Goal: Information Seeking & Learning: Learn about a topic

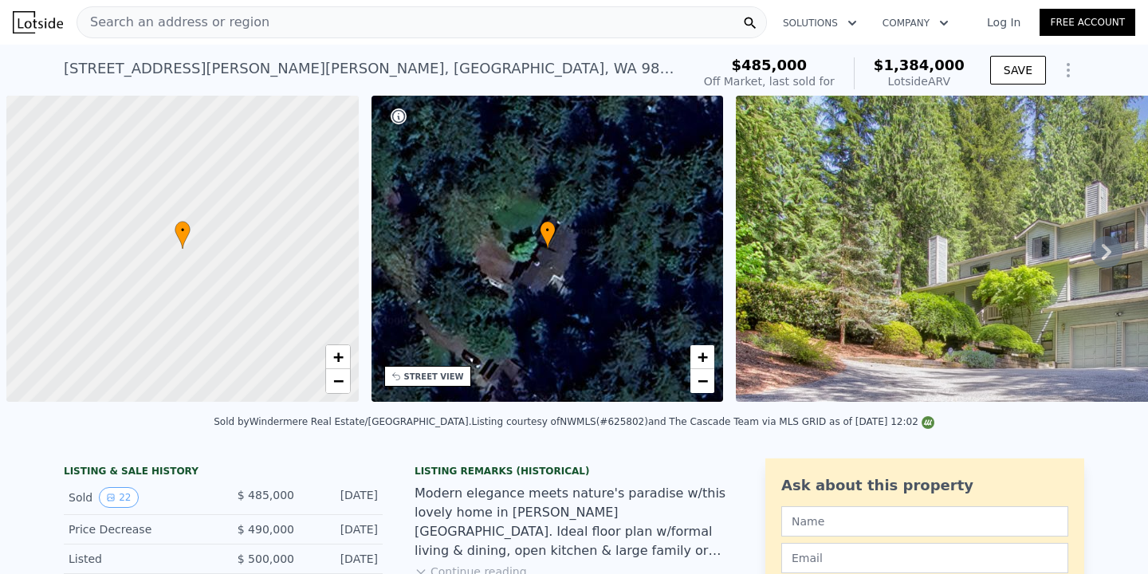
click at [413, 23] on div "Search an address or region" at bounding box center [422, 22] width 690 height 32
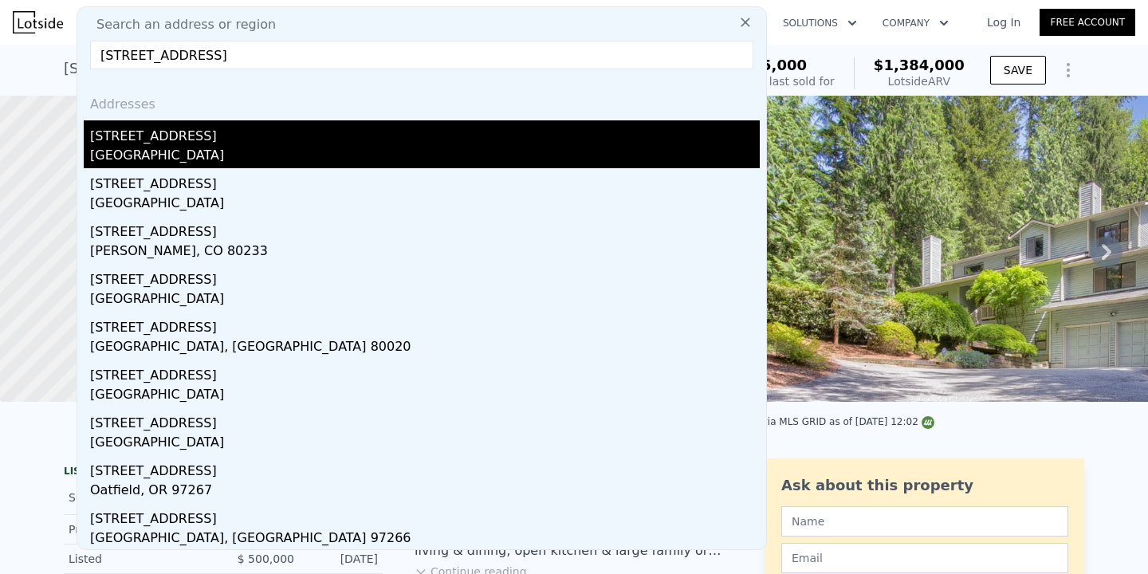
type input "[STREET_ADDRESS]"
click at [285, 123] on div "[STREET_ADDRESS]" at bounding box center [424, 133] width 669 height 26
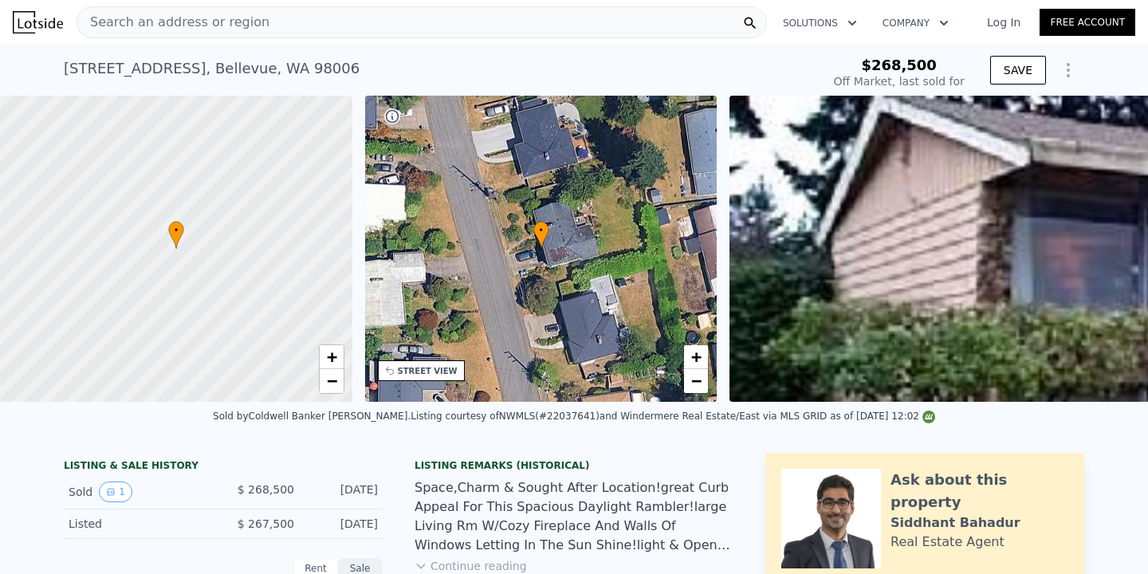
type input "$ 1,591,000"
type input "$ 1,152,459"
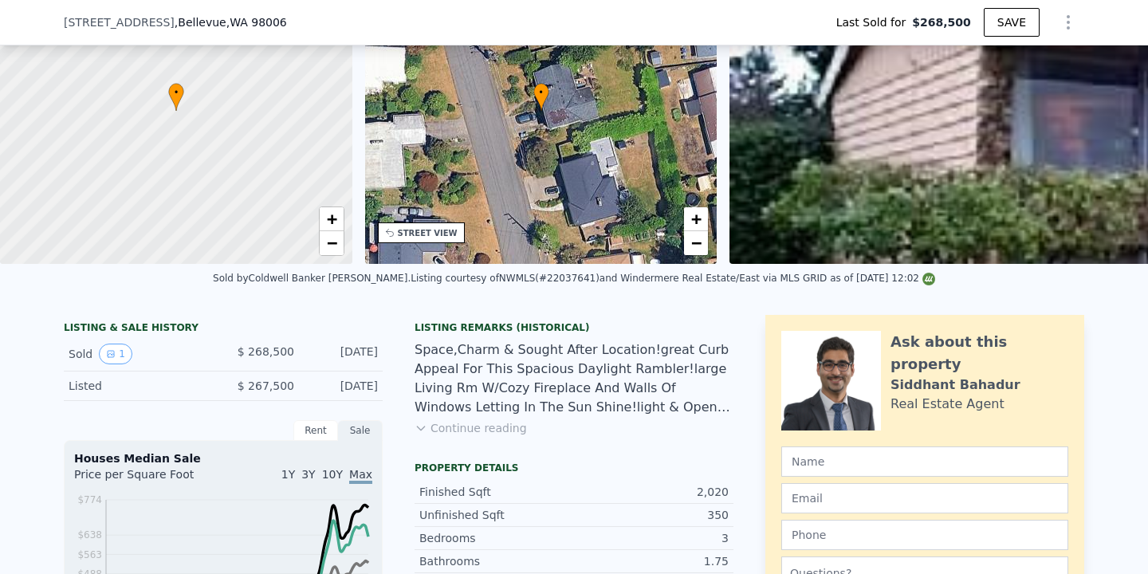
scroll to position [2, 0]
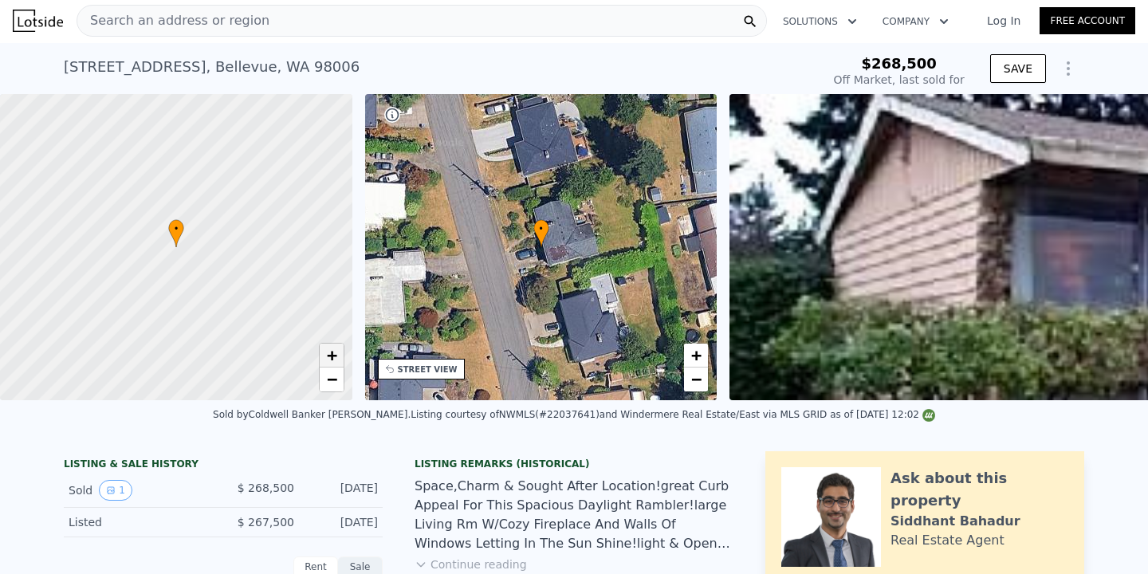
click at [333, 357] on span "+" at bounding box center [331, 355] width 10 height 20
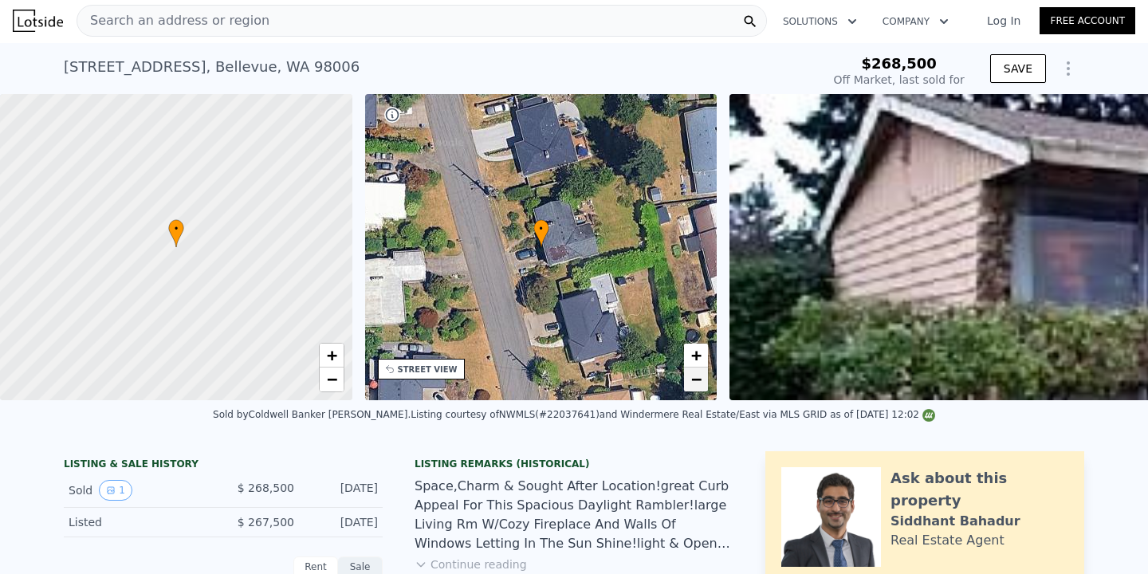
click at [693, 386] on span "−" at bounding box center [696, 379] width 10 height 20
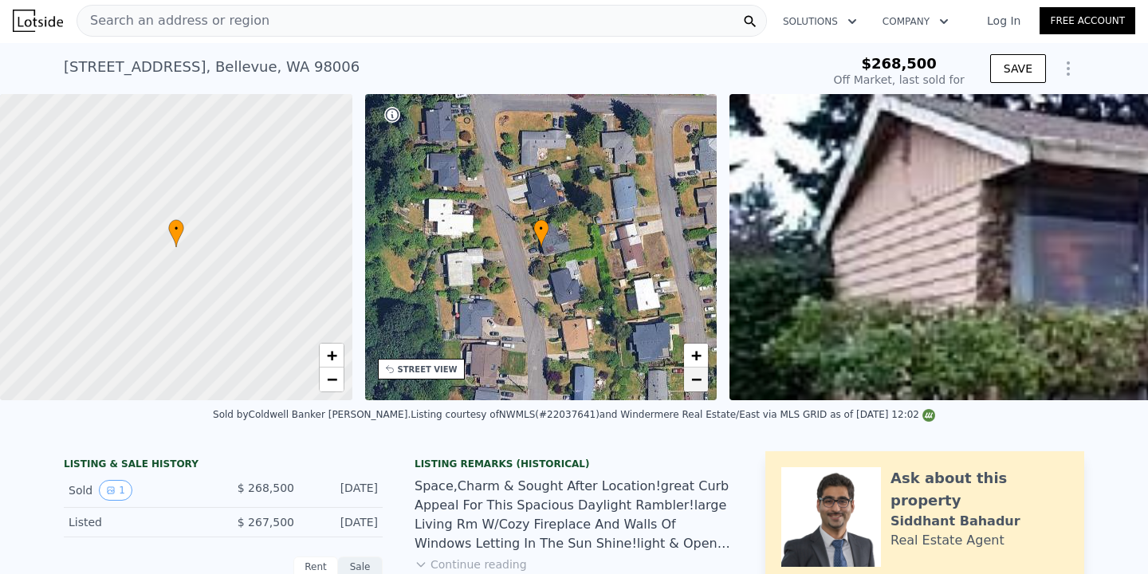
click at [693, 386] on span "−" at bounding box center [696, 379] width 10 height 20
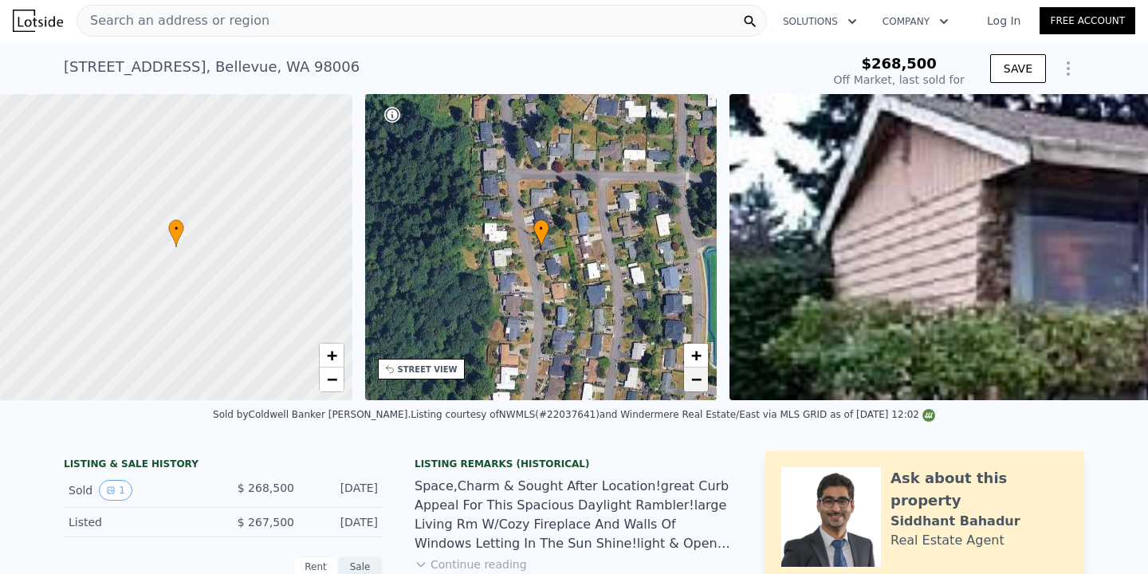
click at [696, 388] on span "−" at bounding box center [696, 379] width 10 height 20
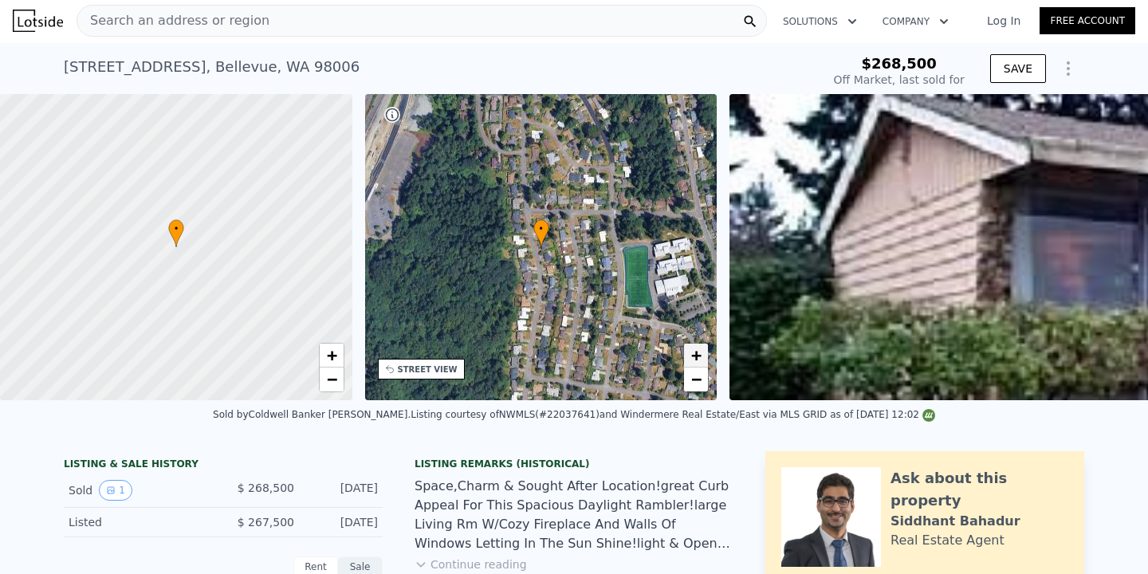
click at [699, 352] on span "+" at bounding box center [696, 355] width 10 height 20
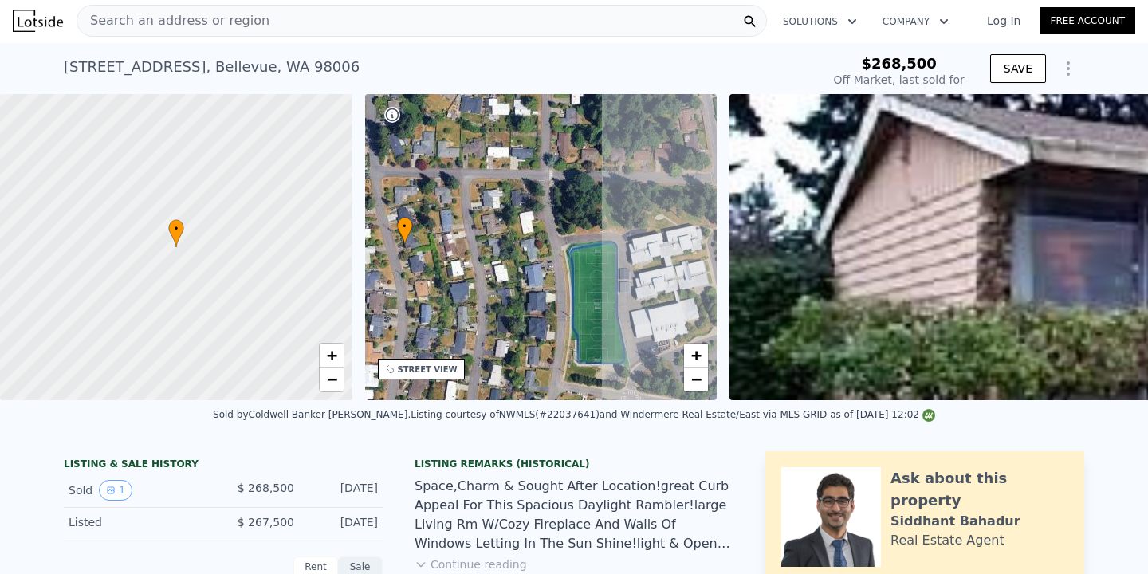
drag, startPoint x: 642, startPoint y: 306, endPoint x: 506, endPoint y: 302, distance: 135.5
click at [506, 302] on div "• + −" at bounding box center [541, 247] width 352 height 306
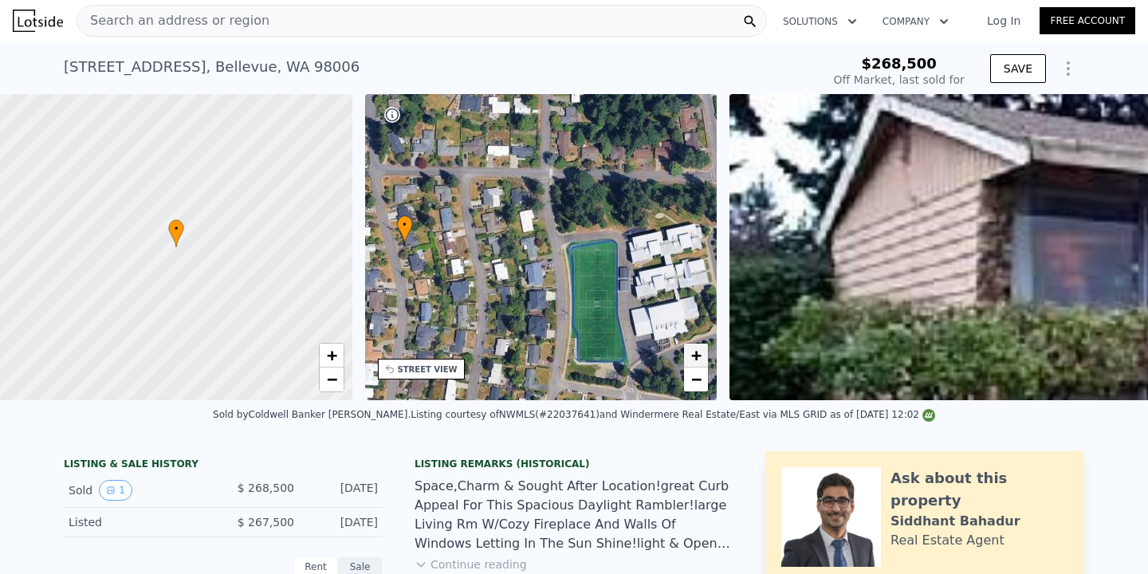
click at [691, 364] on span "+" at bounding box center [696, 355] width 10 height 20
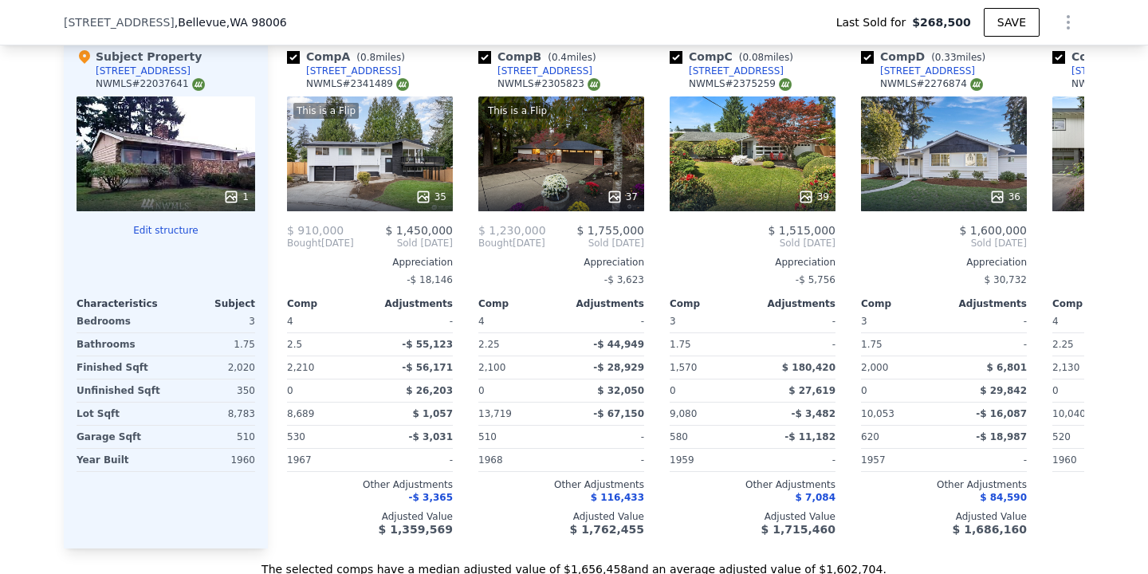
scroll to position [1763, 0]
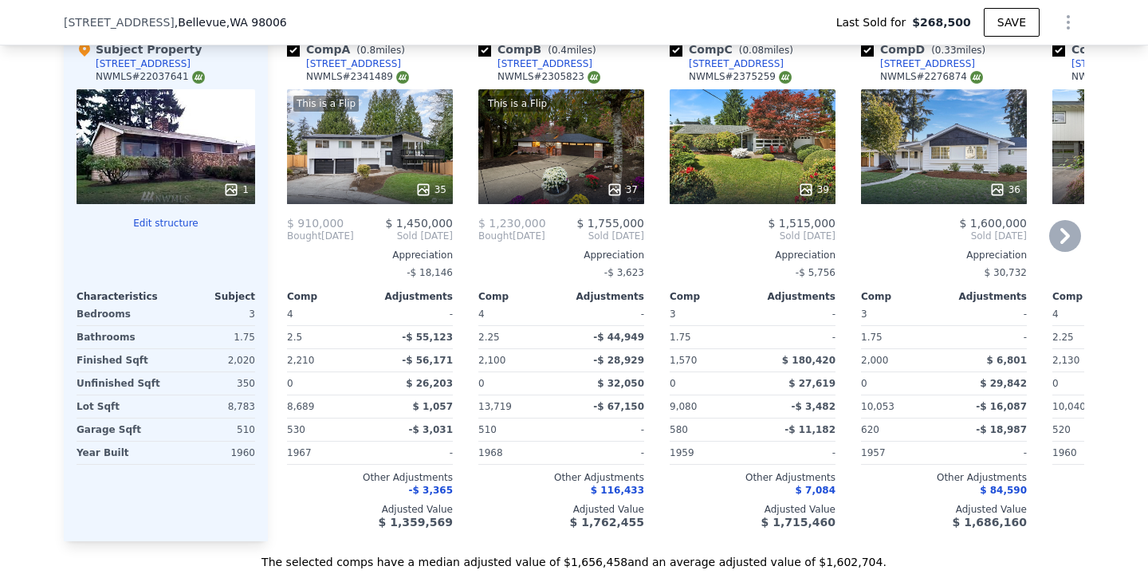
click at [1065, 235] on icon at bounding box center [1065, 236] width 10 height 16
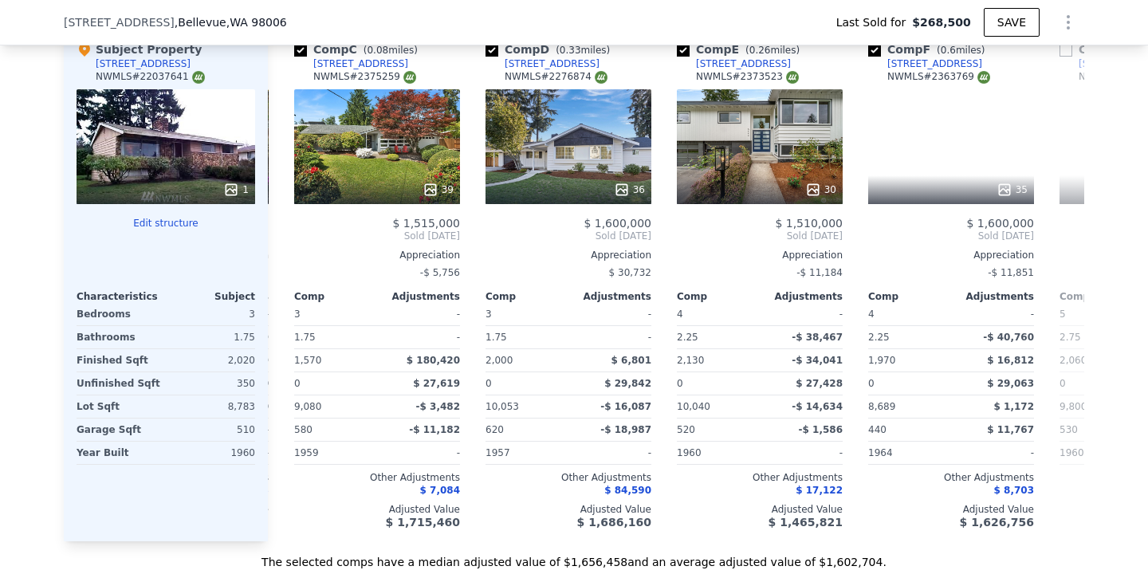
scroll to position [0, 383]
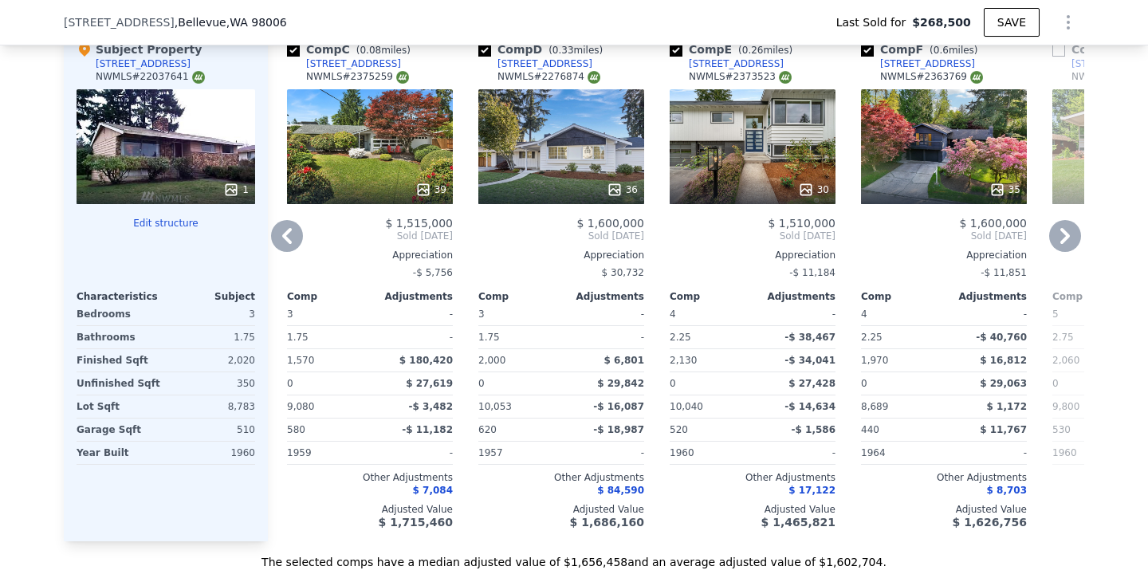
click at [1065, 235] on icon at bounding box center [1065, 236] width 10 height 16
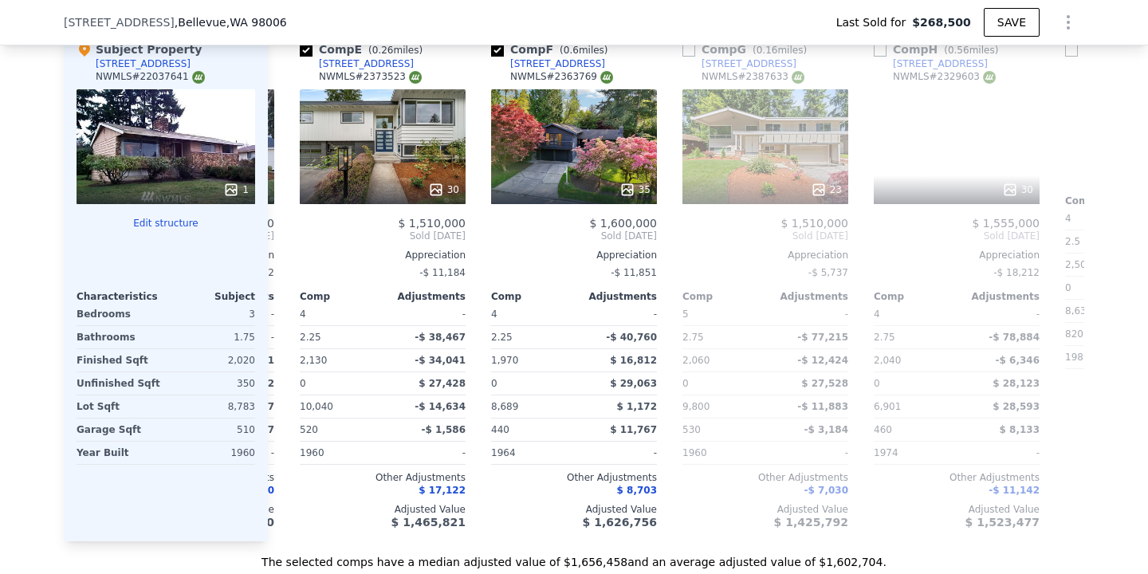
scroll to position [0, 765]
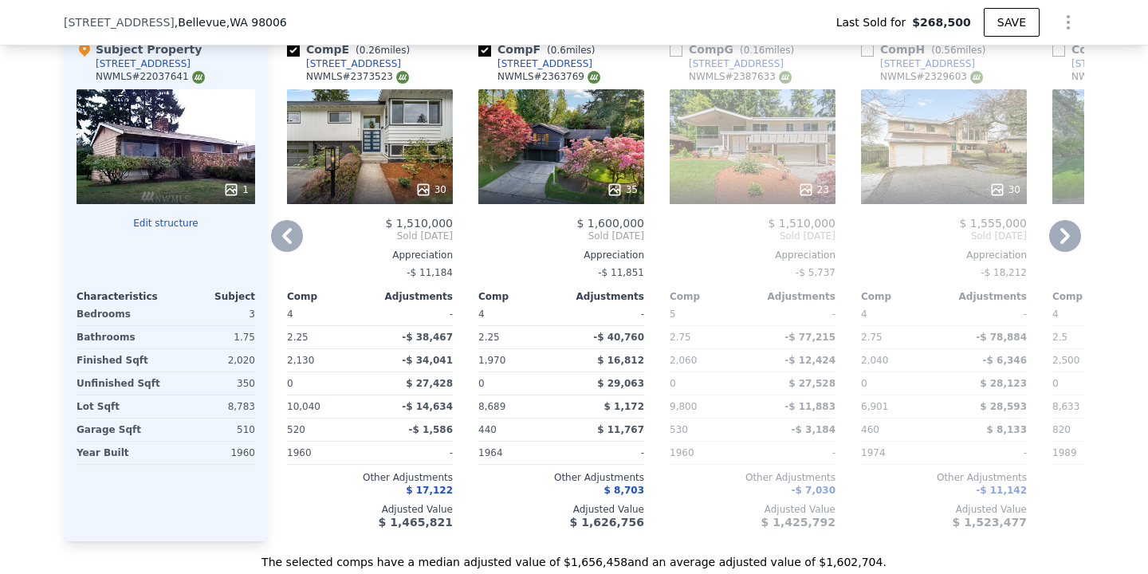
click at [1065, 235] on icon at bounding box center [1065, 236] width 10 height 16
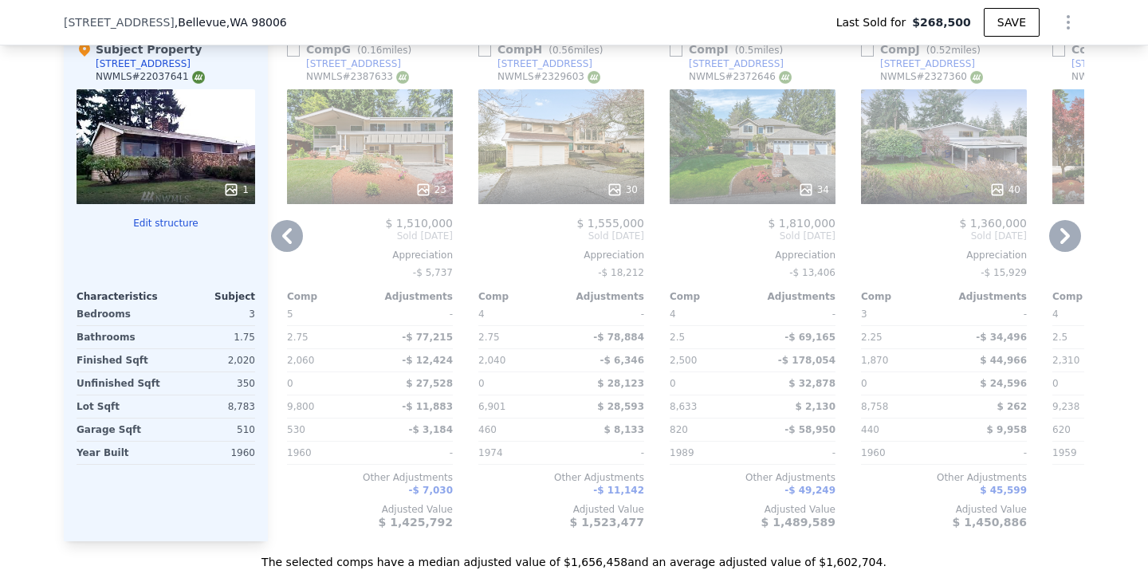
click at [1065, 235] on icon at bounding box center [1065, 236] width 10 height 16
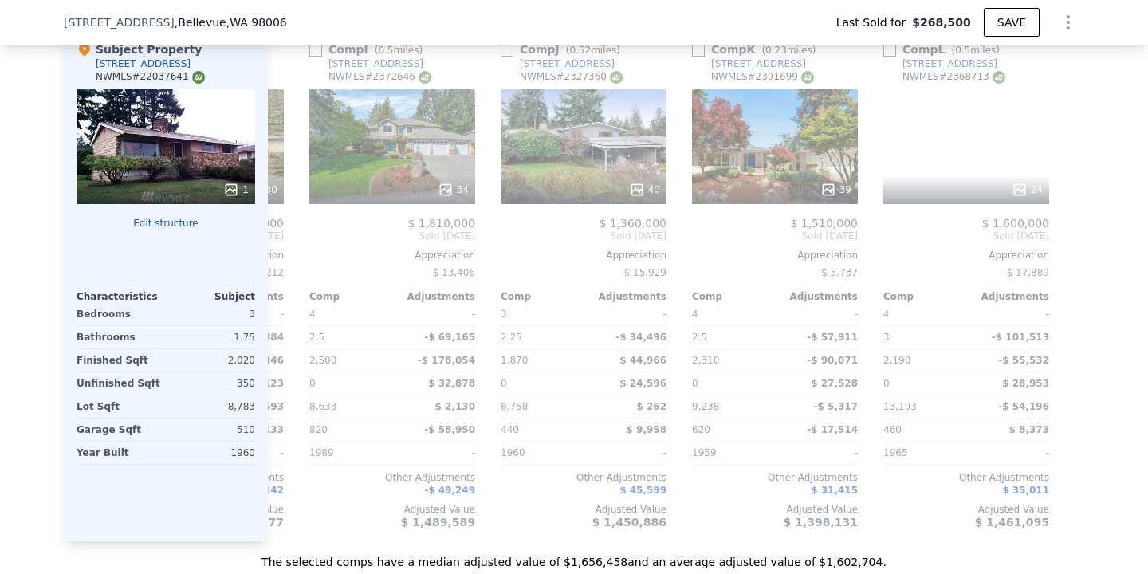
scroll to position [0, 1517]
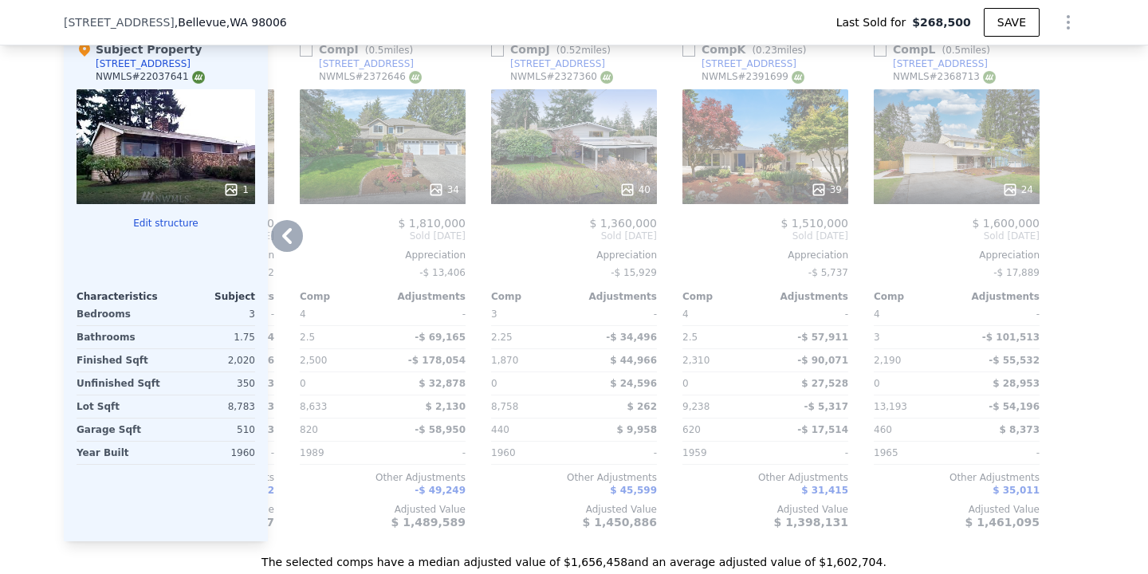
click at [284, 235] on icon at bounding box center [287, 236] width 10 height 16
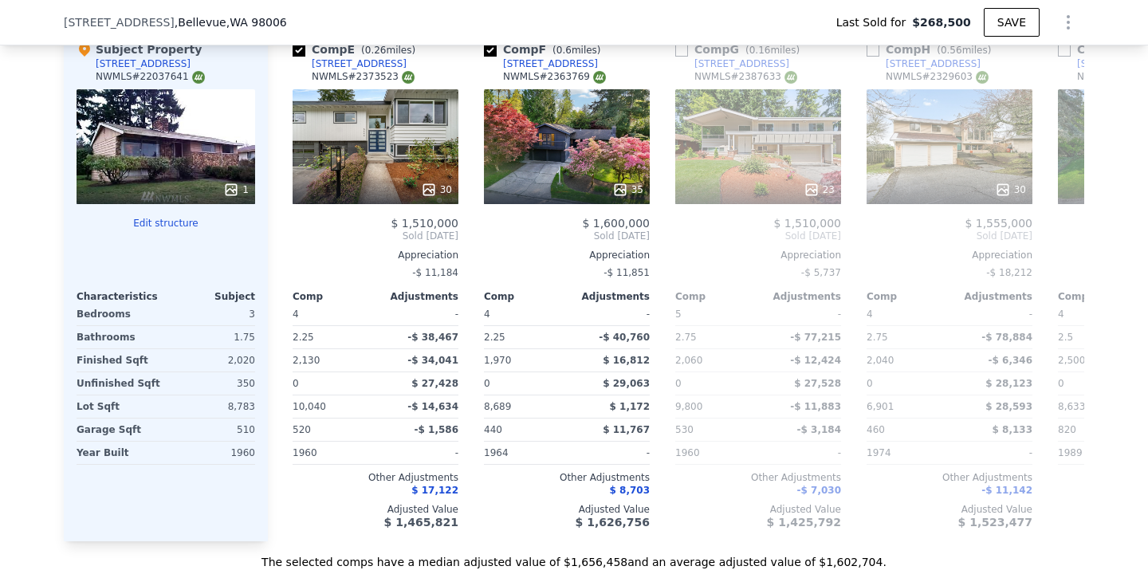
scroll to position [0, 752]
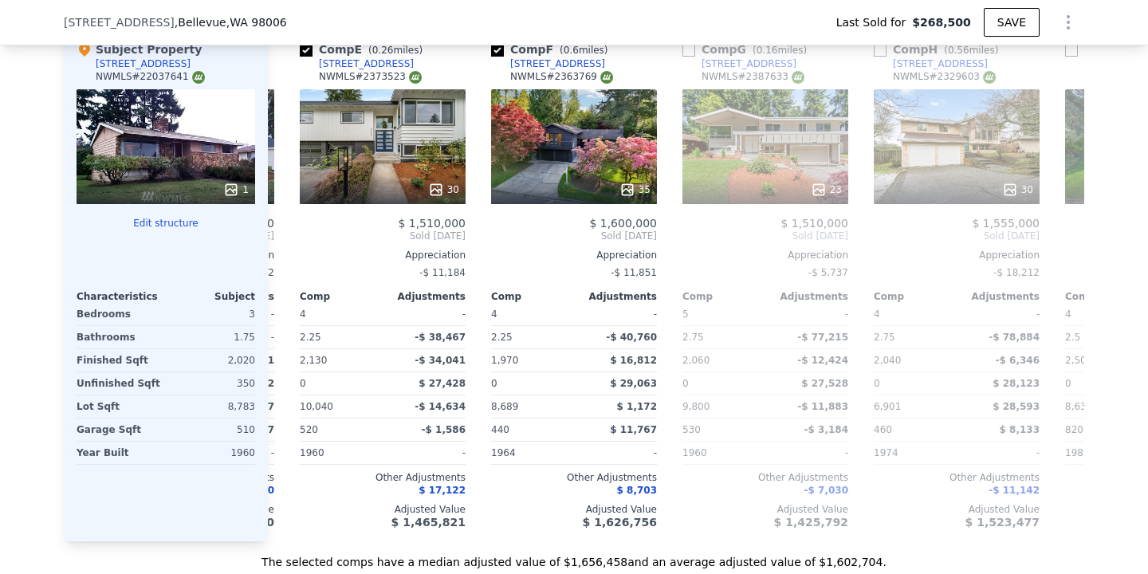
click at [284, 235] on div "Comp A ( 0.8 miles) [STREET_ADDRESS] This is a Flip 35 $ 910,000 $ 1,450,000 Bo…" at bounding box center [676, 285] width 816 height 512
click at [294, 234] on icon at bounding box center [287, 236] width 32 height 32
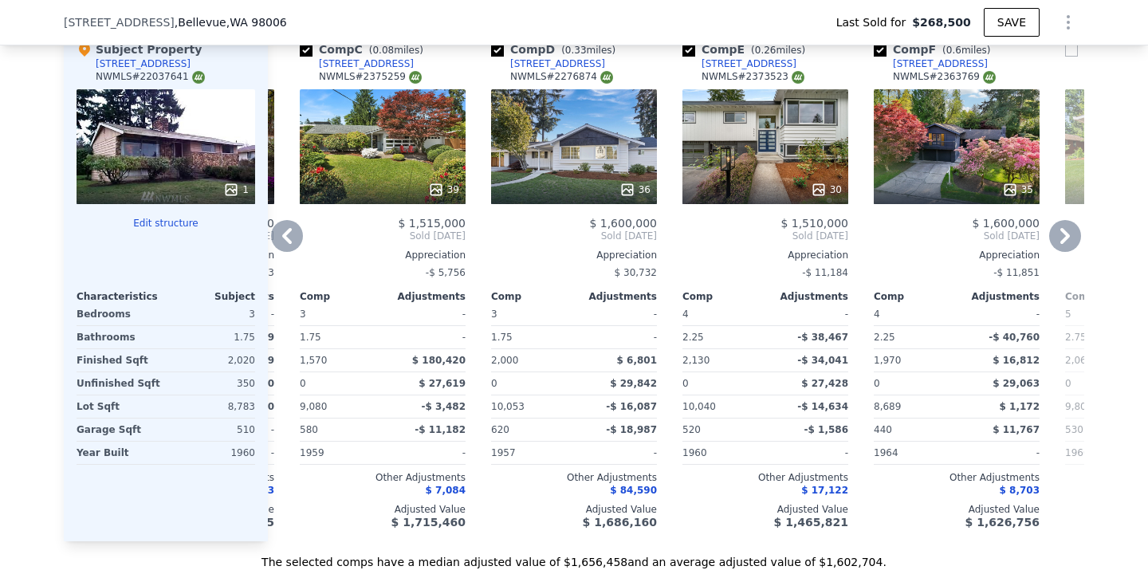
click at [302, 234] on icon at bounding box center [287, 236] width 32 height 32
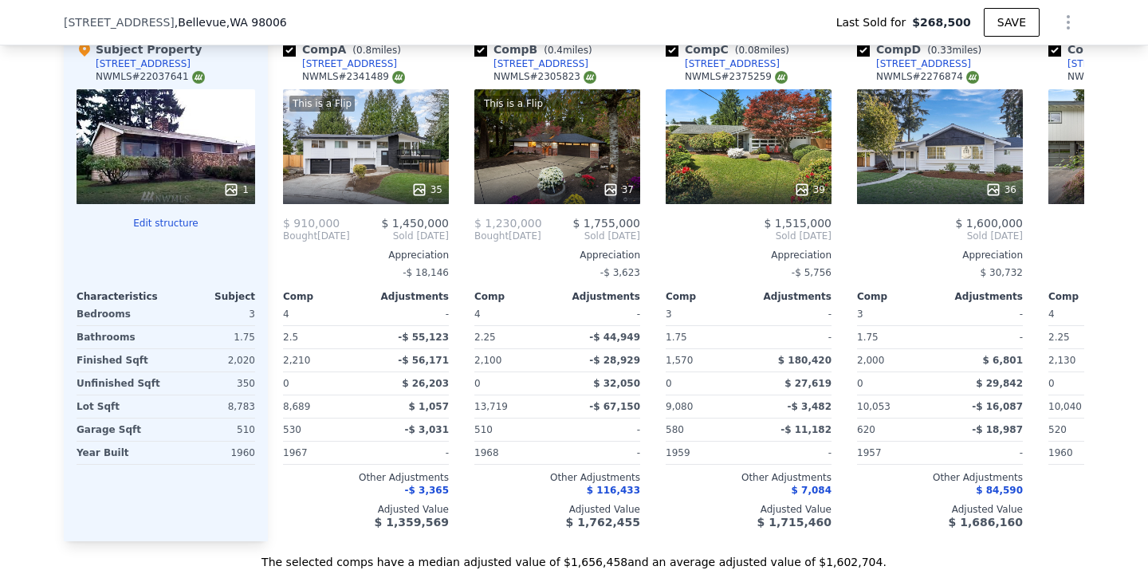
scroll to position [0, 0]
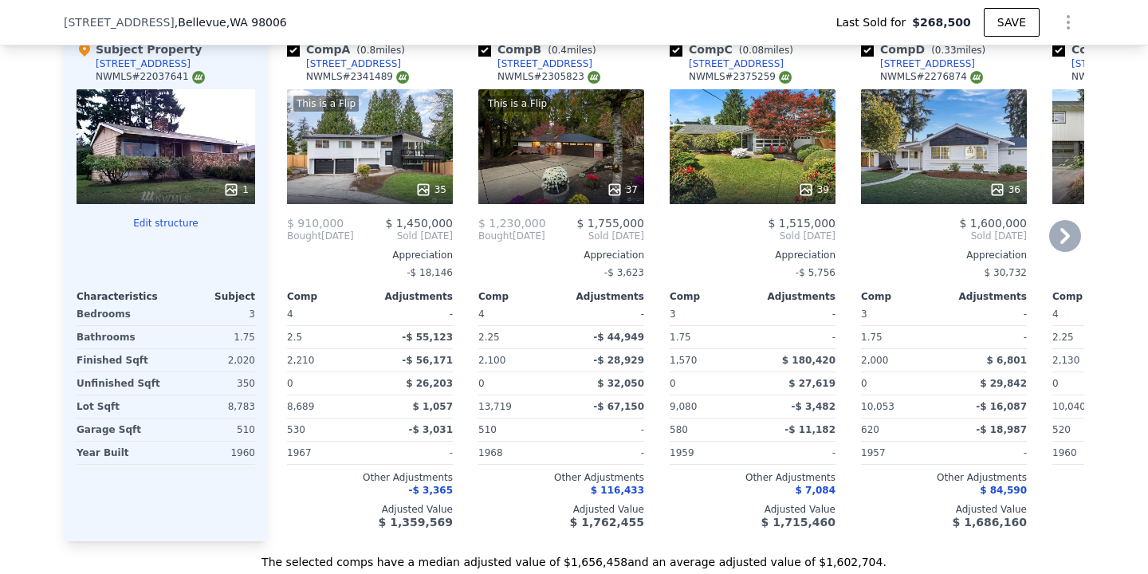
click at [387, 183] on div "35" at bounding box center [370, 190] width 152 height 16
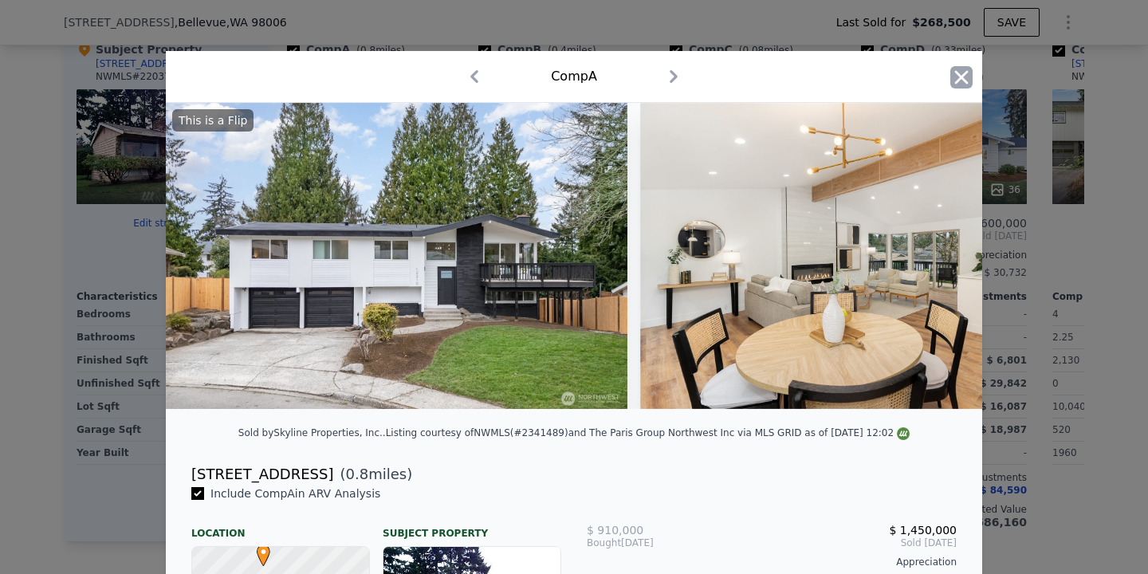
click at [959, 71] on icon "button" at bounding box center [961, 77] width 22 height 22
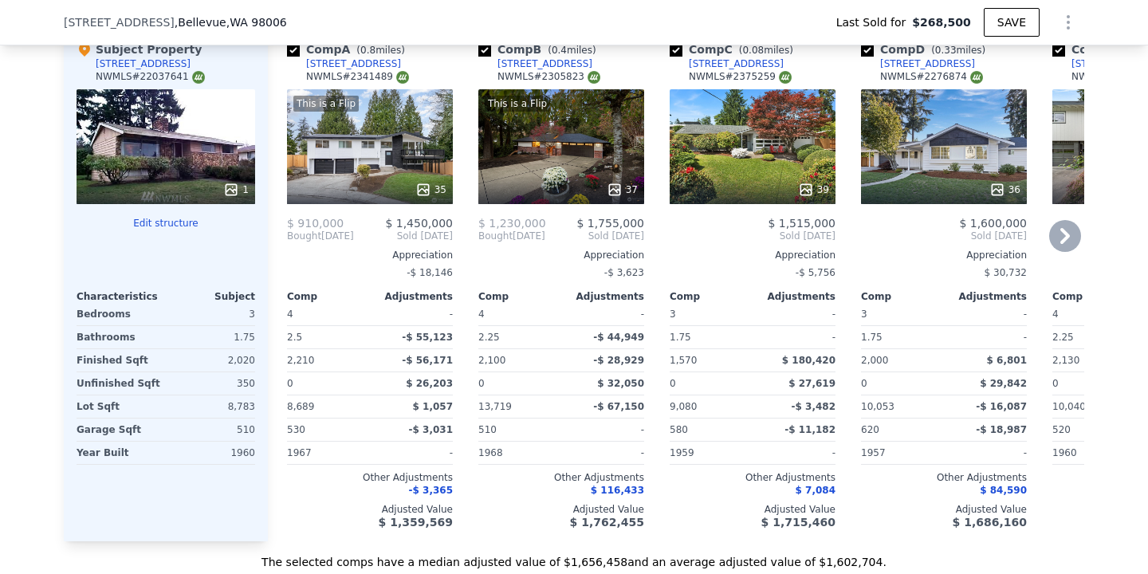
scroll to position [1742, 0]
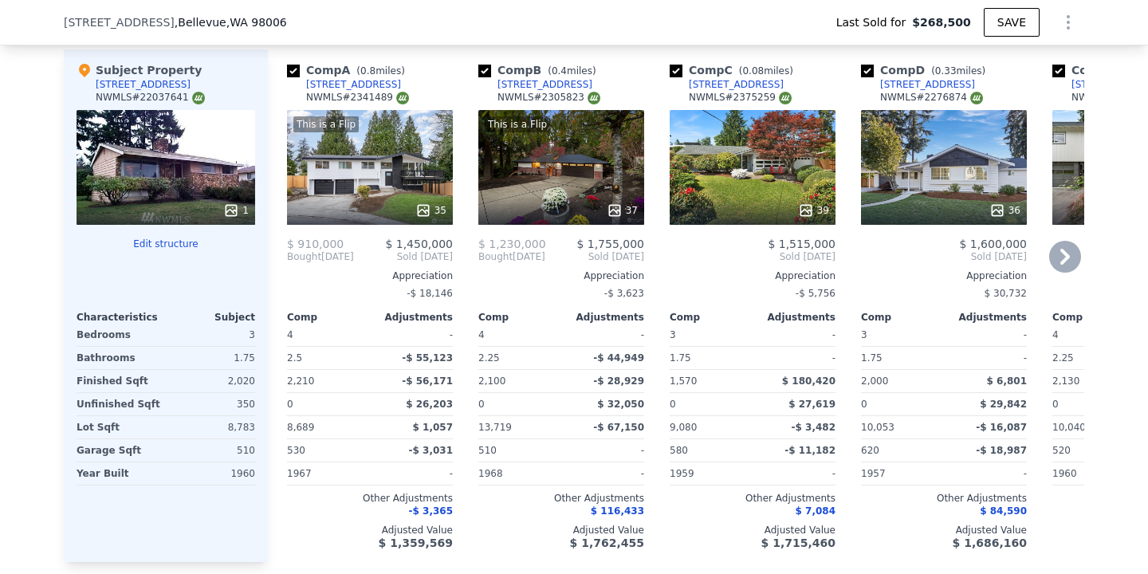
click at [407, 171] on div "This is a Flip 35" at bounding box center [370, 167] width 166 height 115
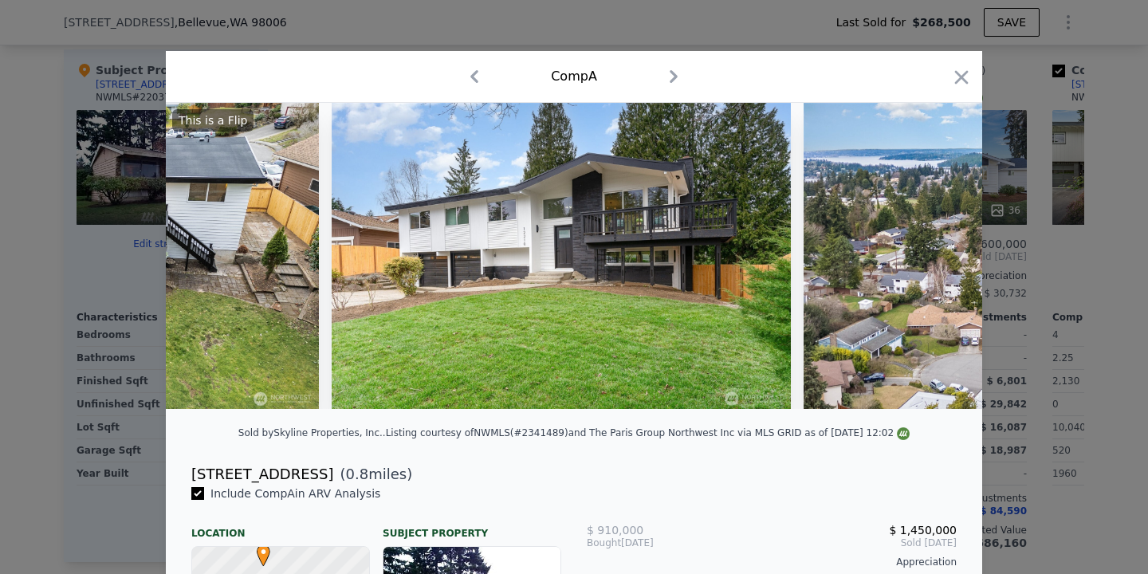
scroll to position [0, 15589]
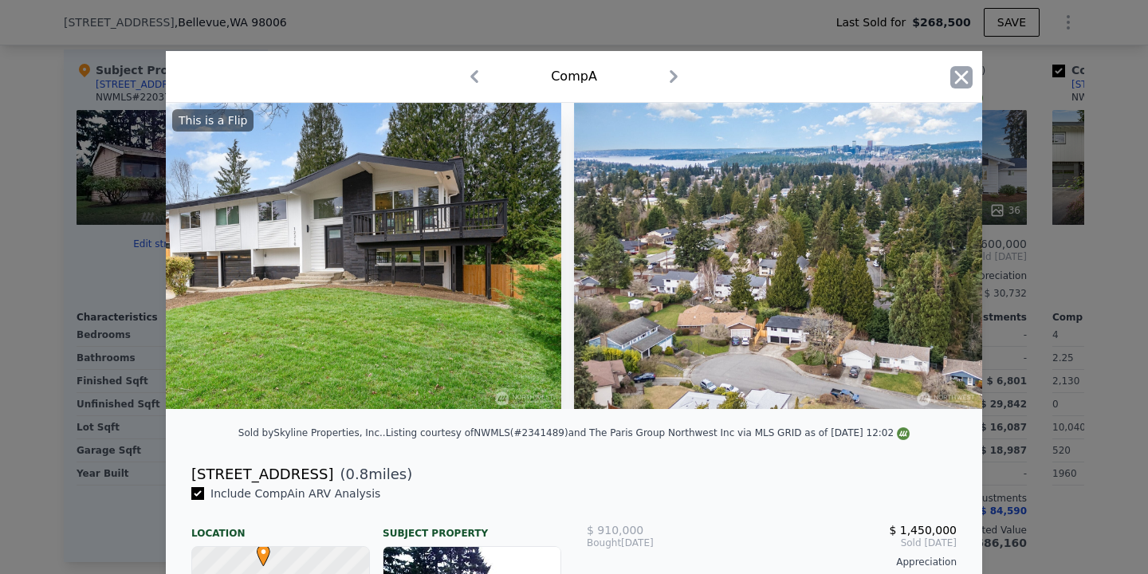
click at [951, 84] on icon "button" at bounding box center [961, 77] width 22 height 22
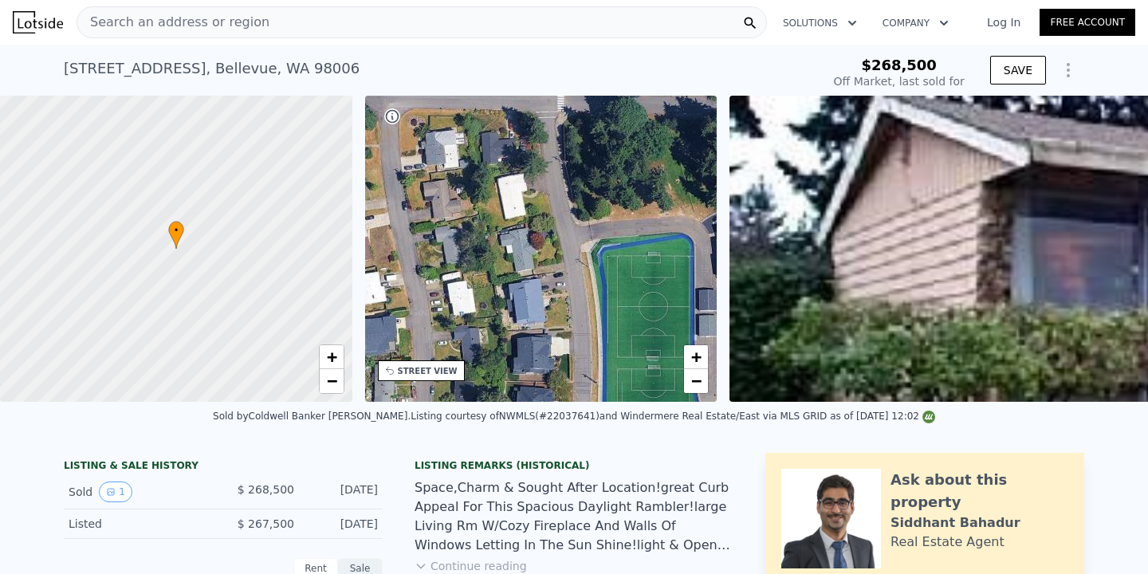
click at [315, 37] on div "Search an address or region" at bounding box center [422, 22] width 690 height 32
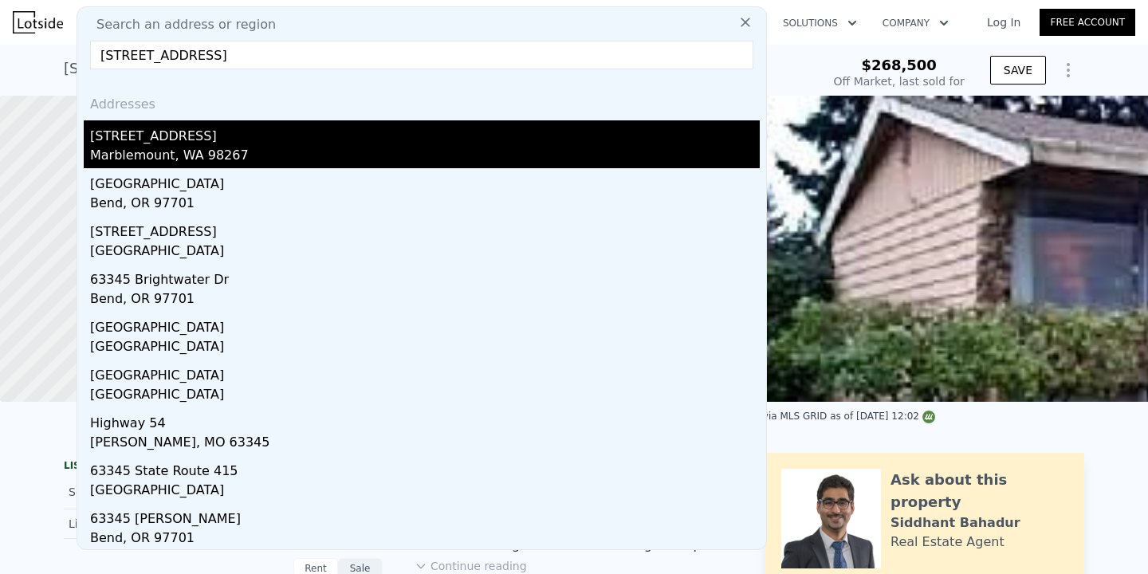
type input "[STREET_ADDRESS]"
click at [279, 134] on div "[STREET_ADDRESS]" at bounding box center [424, 133] width 669 height 26
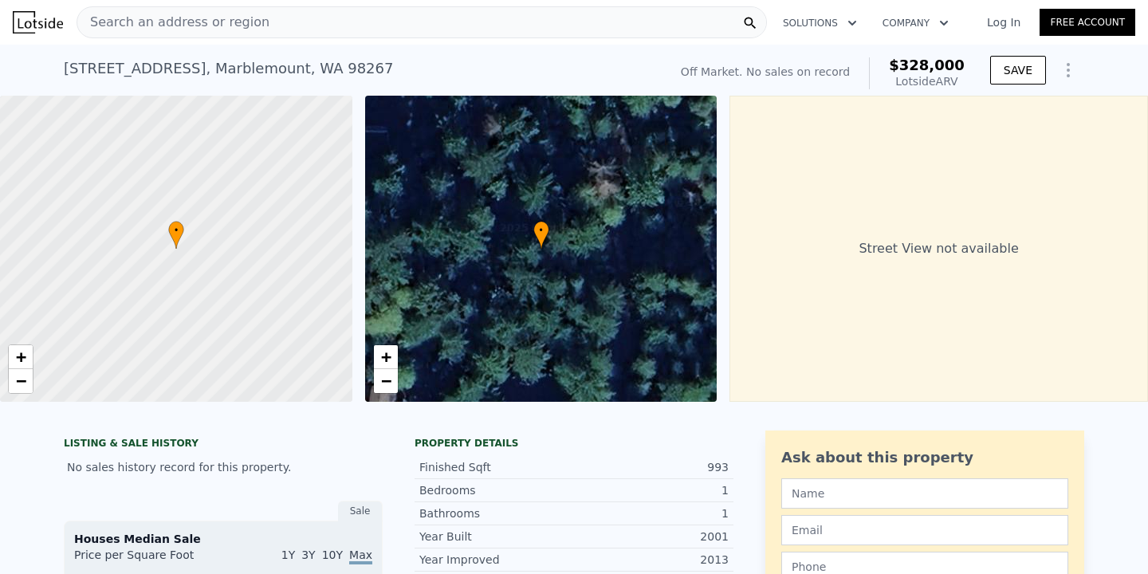
click at [359, 43] on nav "Search an address or region Solutions Company Open main menu Log In Free Account" at bounding box center [574, 22] width 1148 height 45
click at [367, 20] on div "Search an address or region" at bounding box center [422, 22] width 690 height 32
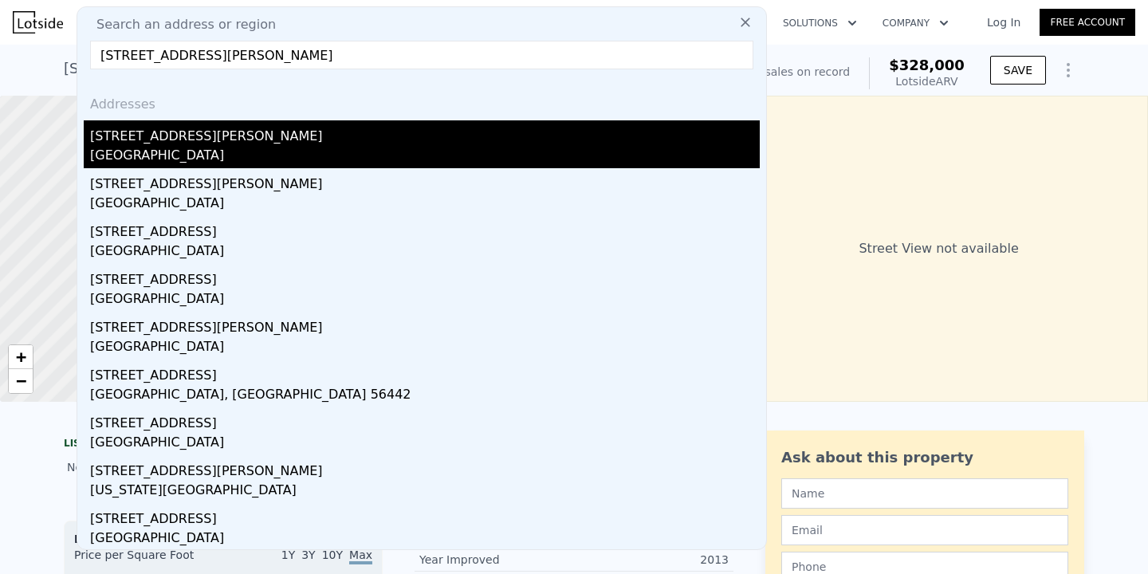
type input "[STREET_ADDRESS][PERSON_NAME]"
click at [288, 161] on div "[GEOGRAPHIC_DATA]" at bounding box center [424, 157] width 669 height 22
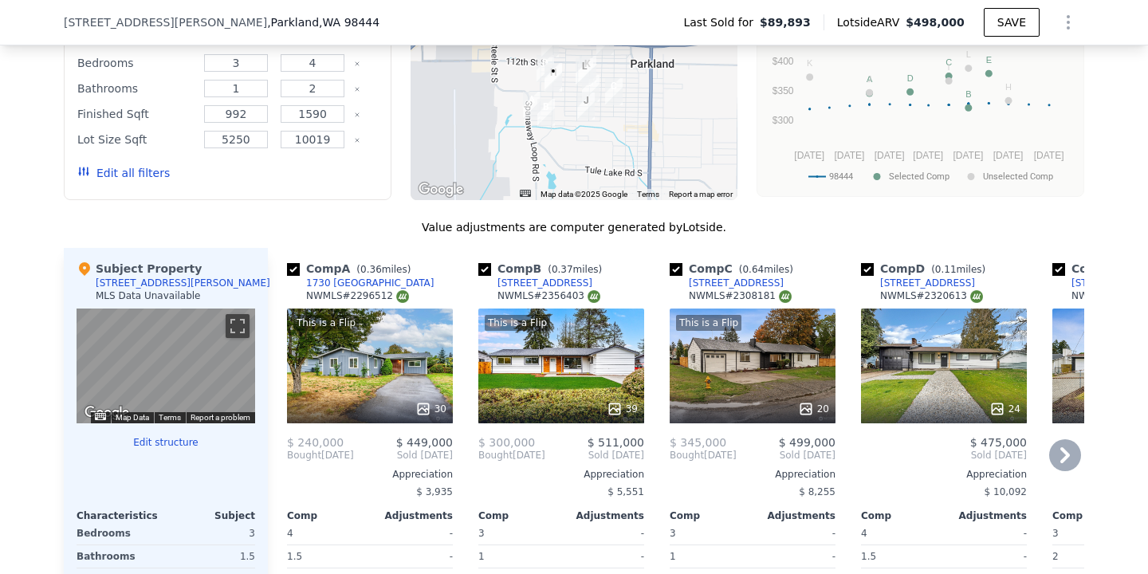
scroll to position [1344, 0]
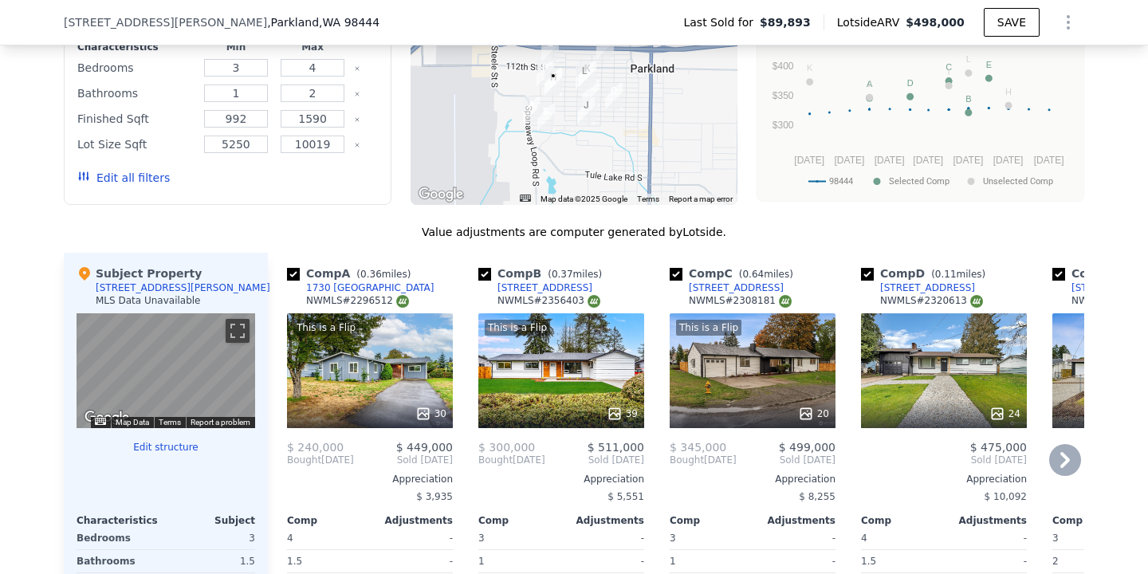
click at [1065, 452] on icon at bounding box center [1065, 460] width 10 height 16
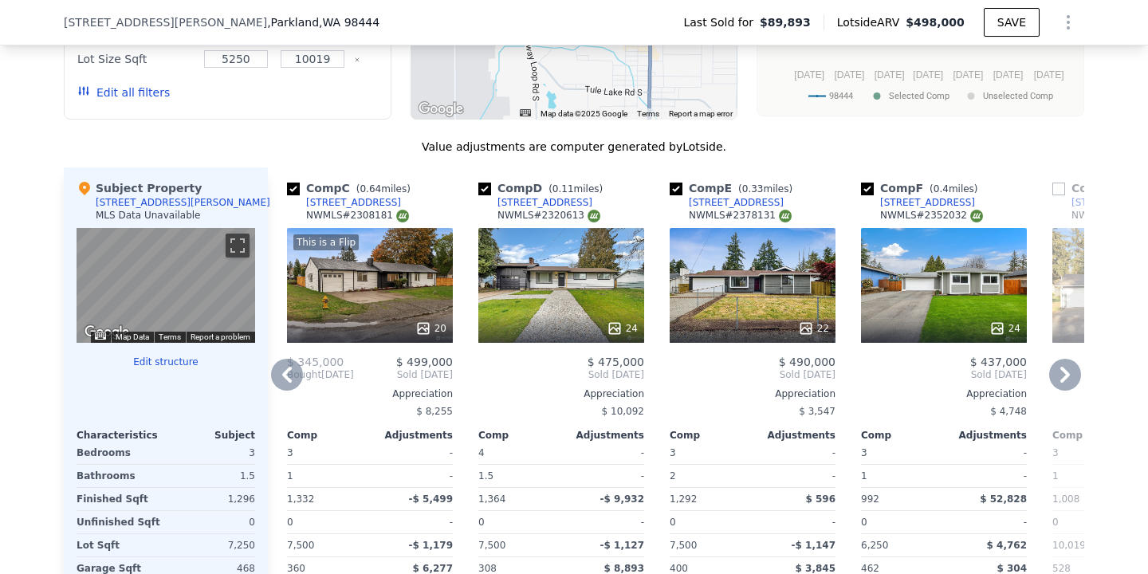
scroll to position [1446, 0]
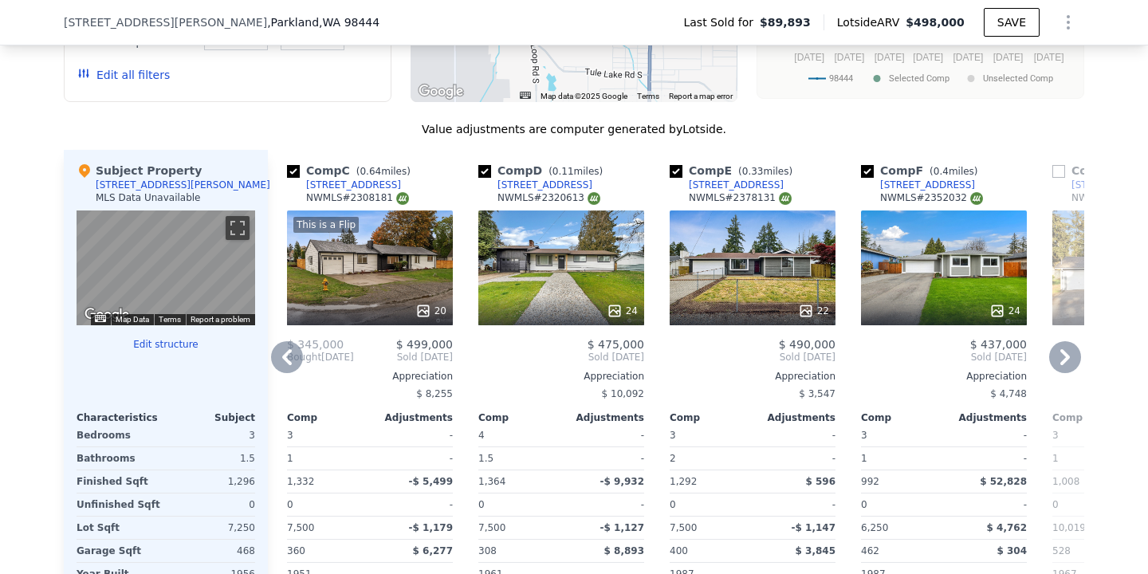
click at [1060, 349] on icon at bounding box center [1065, 357] width 10 height 16
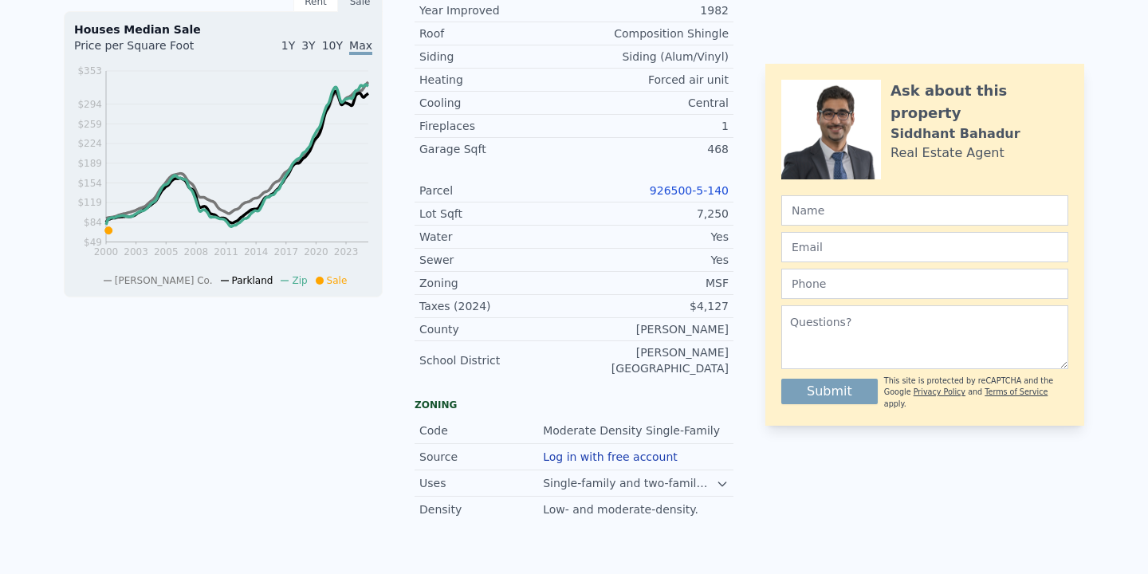
scroll to position [0, 0]
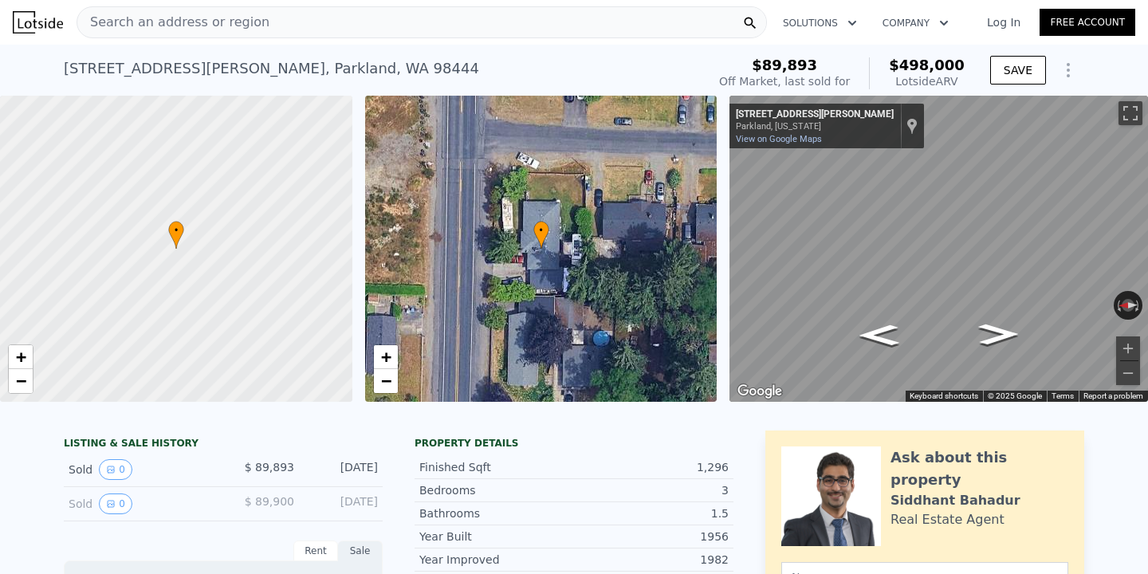
click at [351, 26] on div "Search an address or region" at bounding box center [422, 22] width 690 height 32
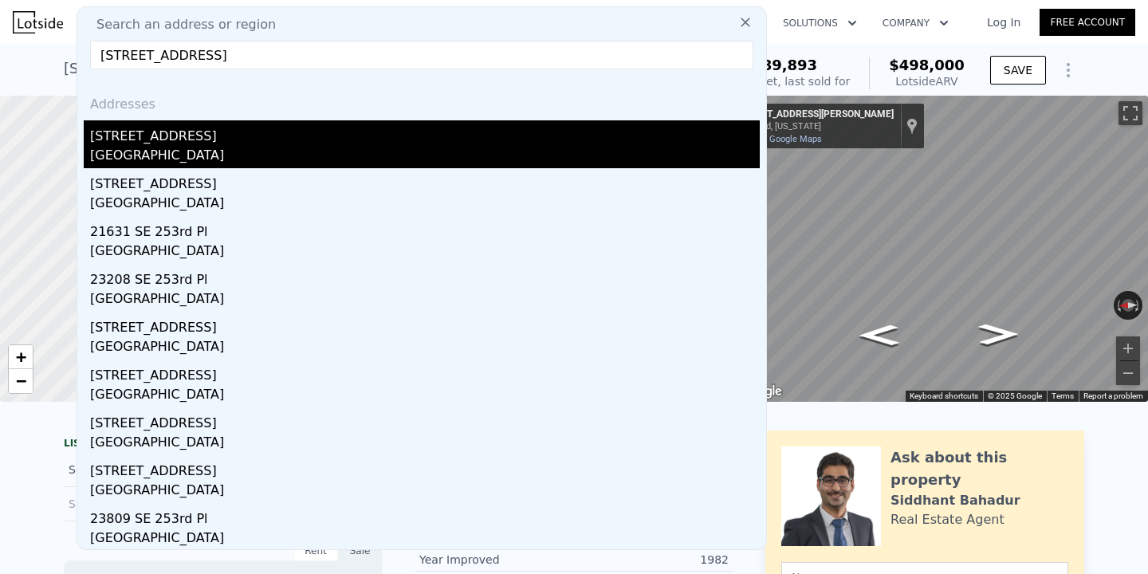
type input "[STREET_ADDRESS]"
click at [258, 132] on div "[STREET_ADDRESS]" at bounding box center [424, 133] width 669 height 26
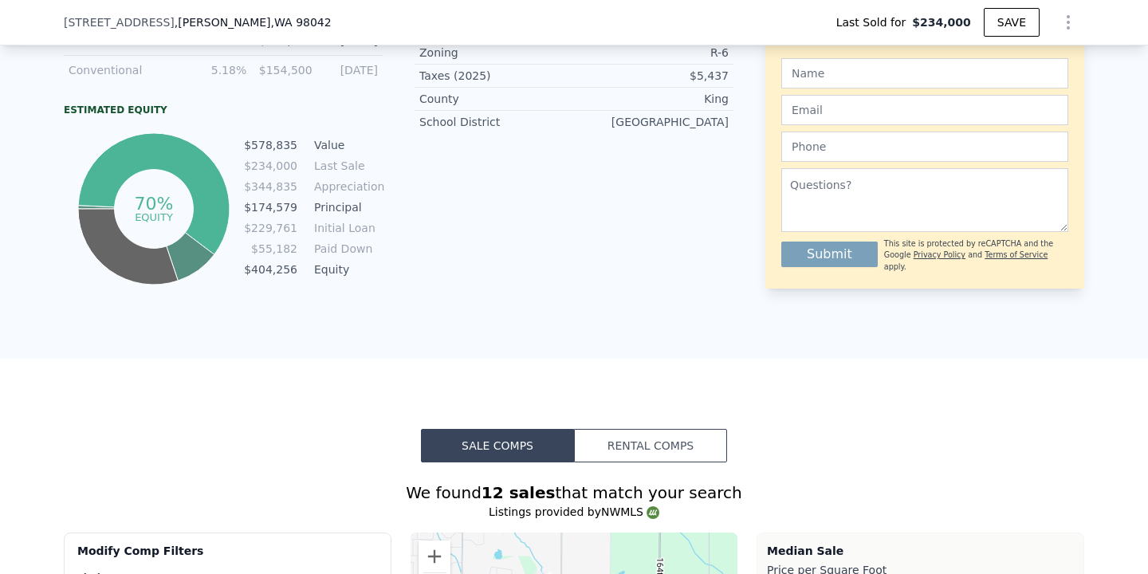
type input "$ 624,000"
type input "$ 327,483"
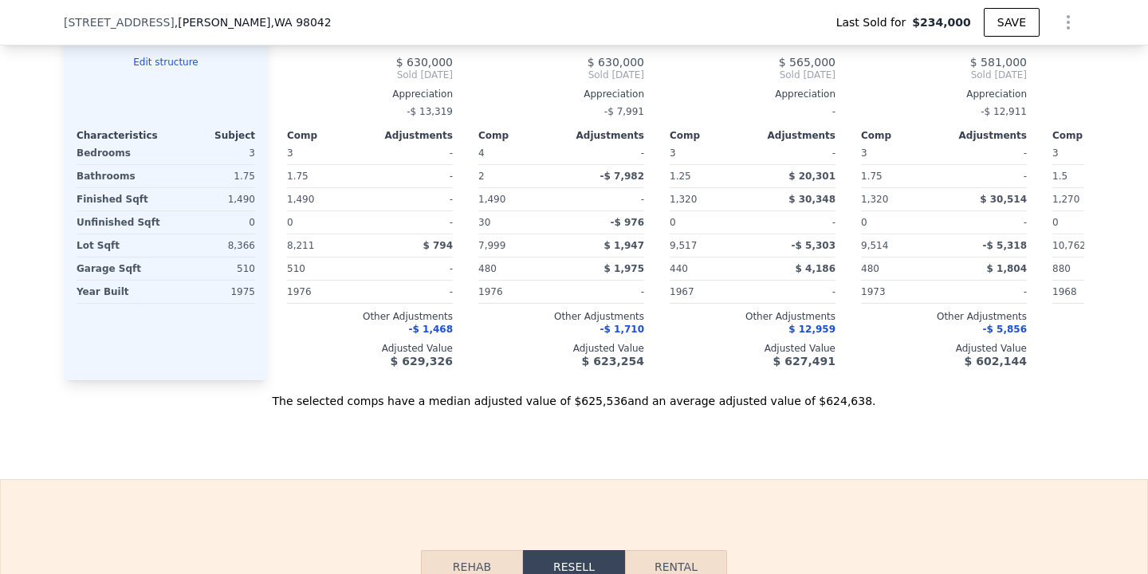
scroll to position [1733, 0]
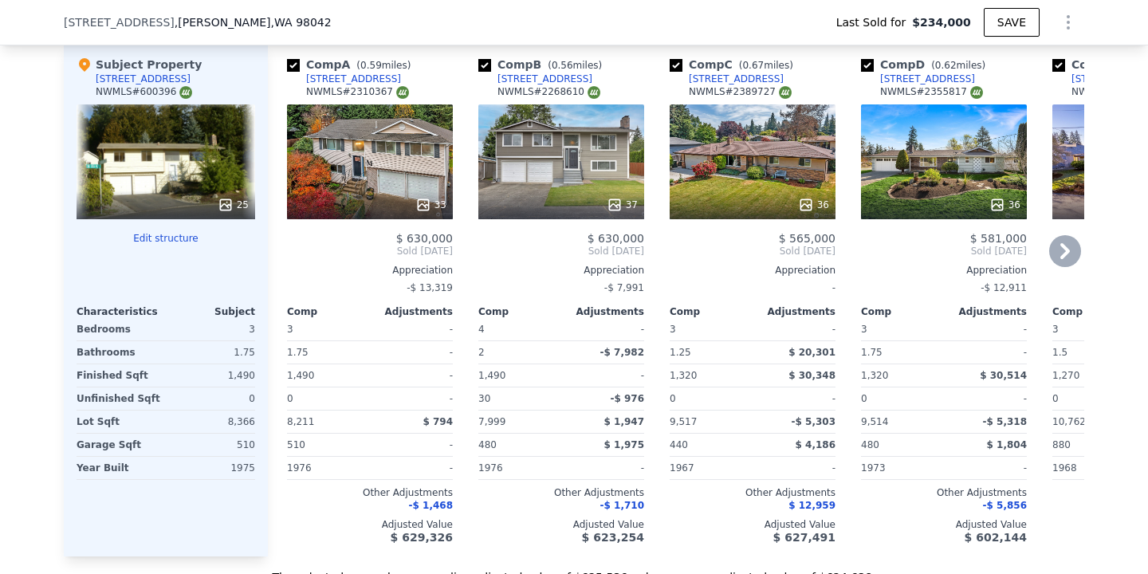
click at [1054, 254] on icon at bounding box center [1065, 251] width 32 height 32
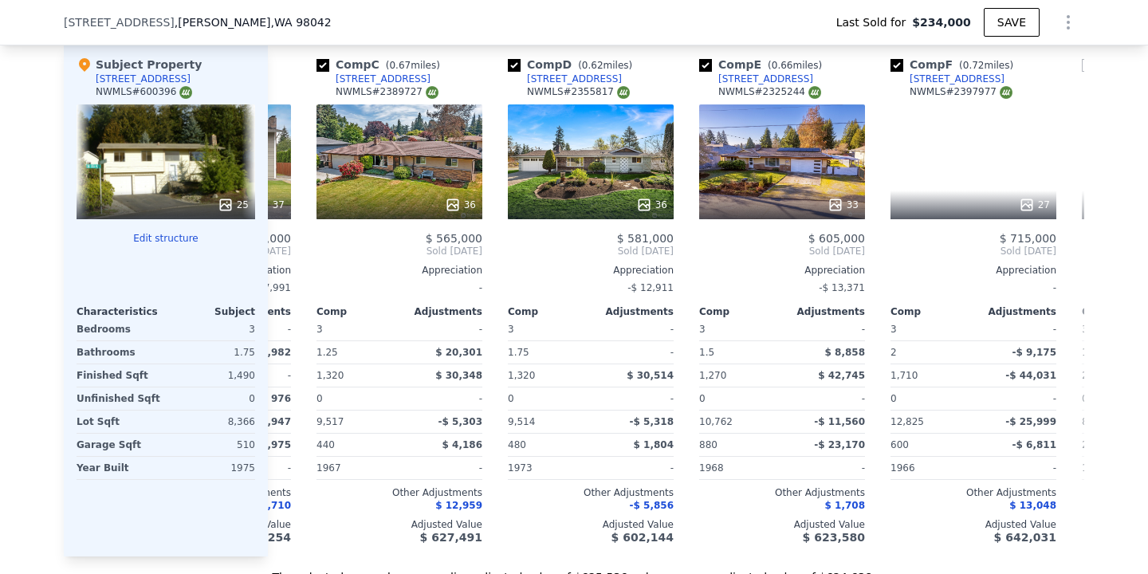
scroll to position [0, 383]
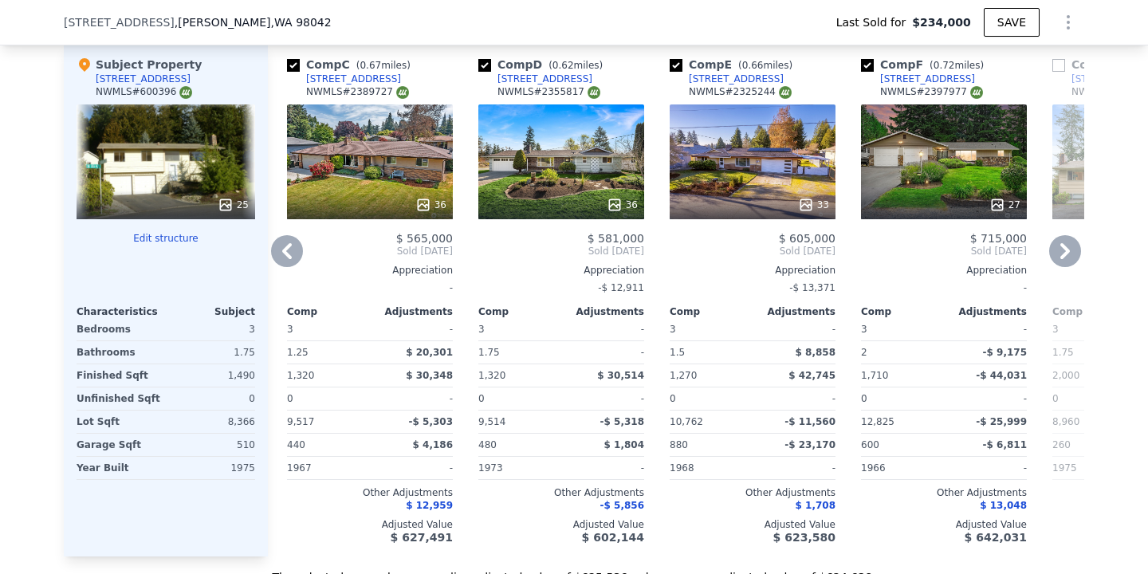
click at [1073, 256] on icon at bounding box center [1065, 251] width 32 height 32
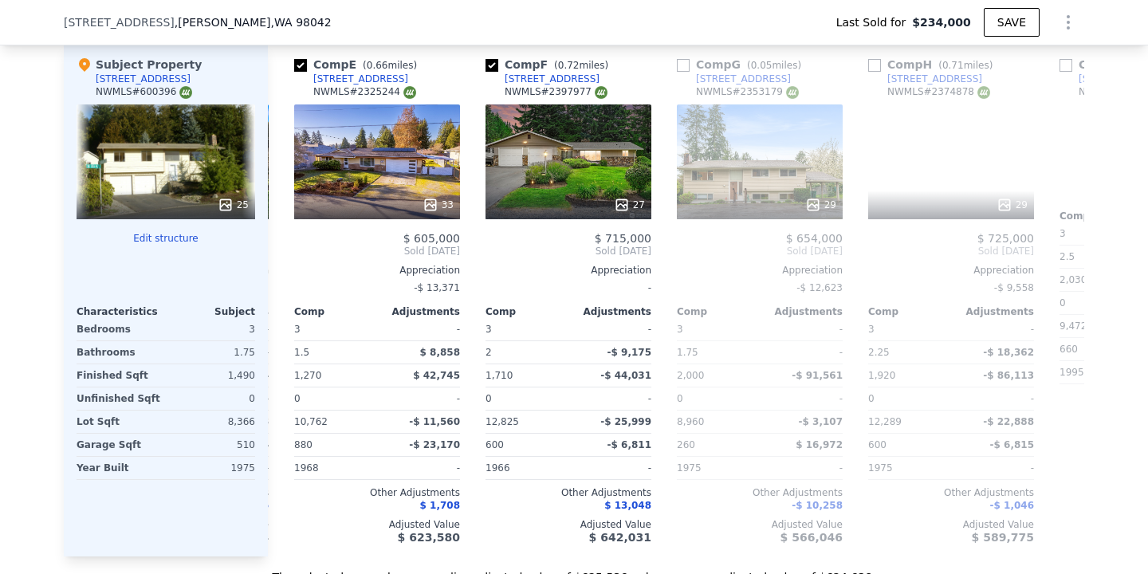
scroll to position [0, 765]
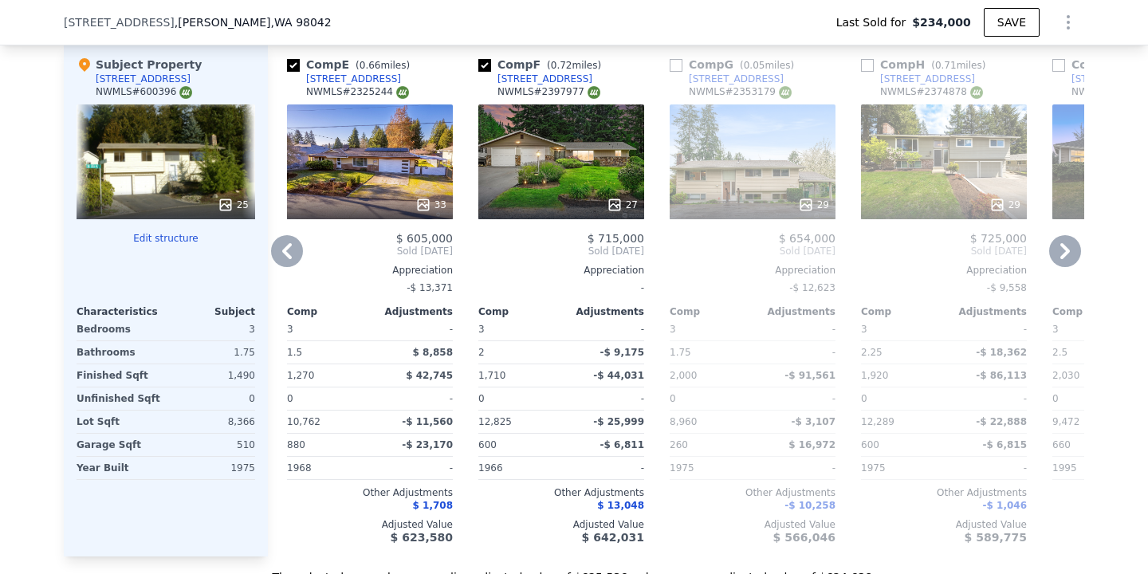
click at [291, 247] on icon at bounding box center [287, 251] width 32 height 32
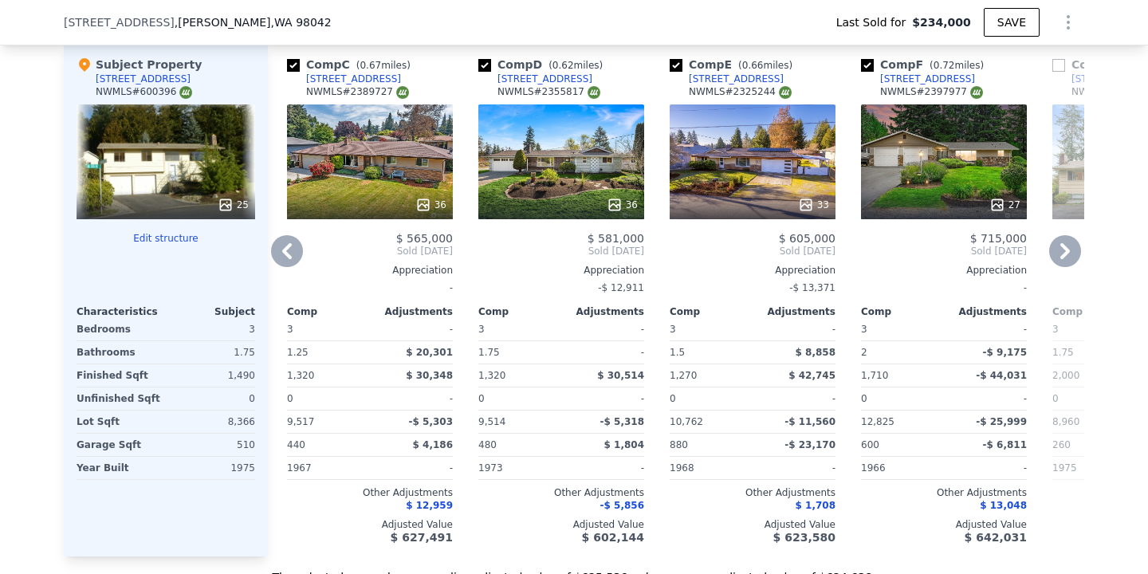
click at [291, 247] on icon at bounding box center [287, 251] width 32 height 32
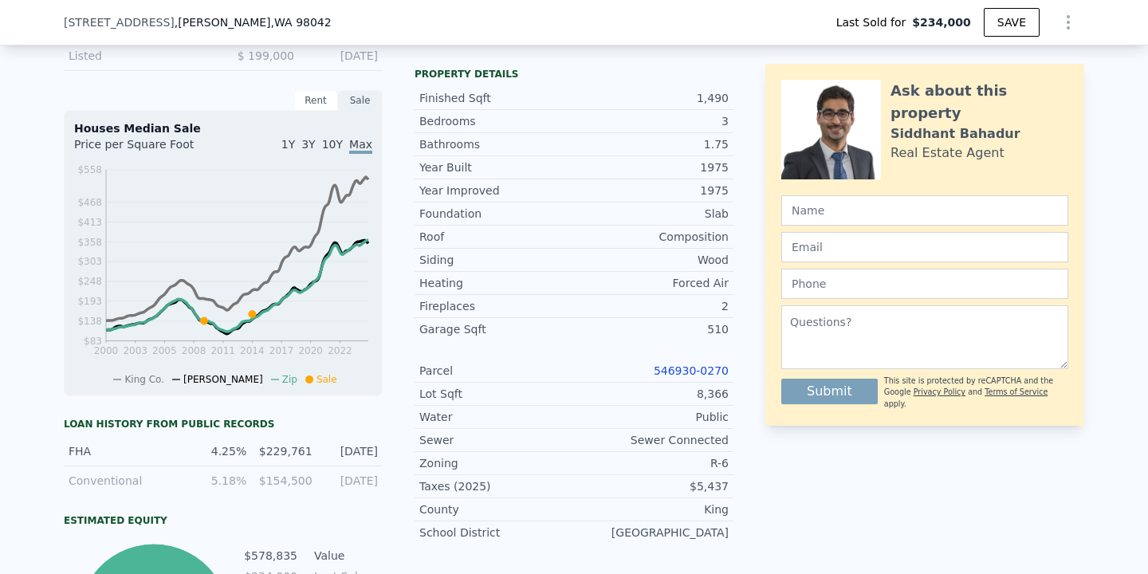
scroll to position [0, 0]
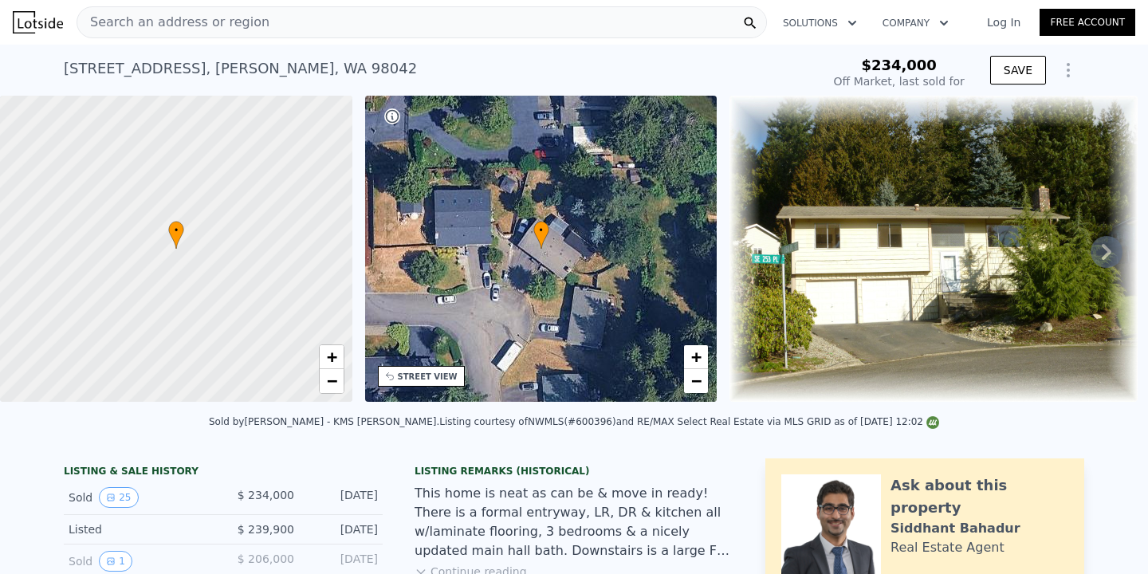
click at [329, 18] on div "Search an address or region" at bounding box center [422, 22] width 690 height 32
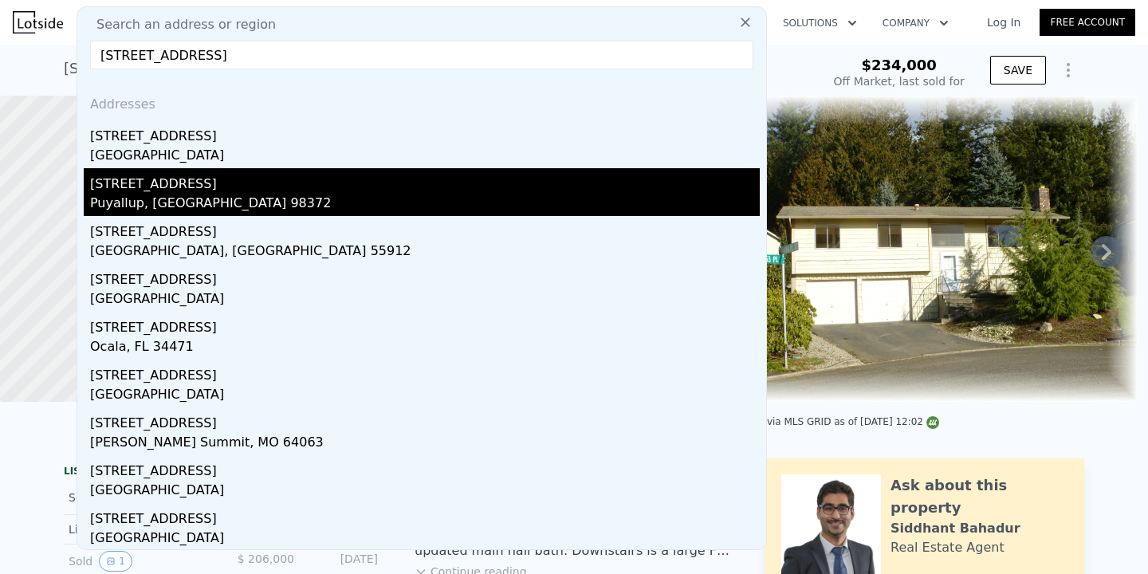
type input "[STREET_ADDRESS]"
click at [237, 179] on div "[STREET_ADDRESS]" at bounding box center [424, 181] width 669 height 26
